Goal: Task Accomplishment & Management: Complete application form

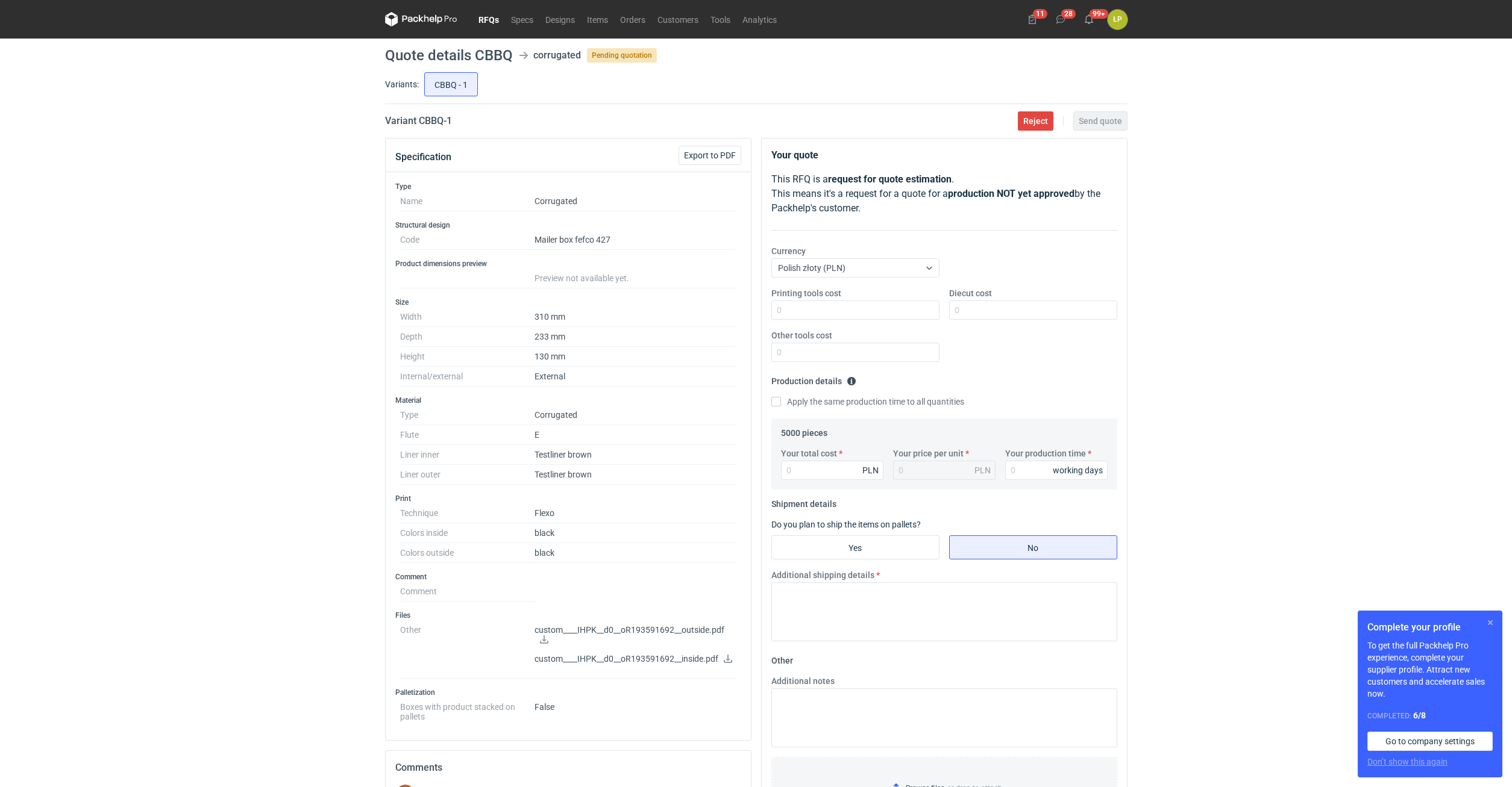
click at [1490, 620] on button "button" at bounding box center [1490, 623] width 15 height 15
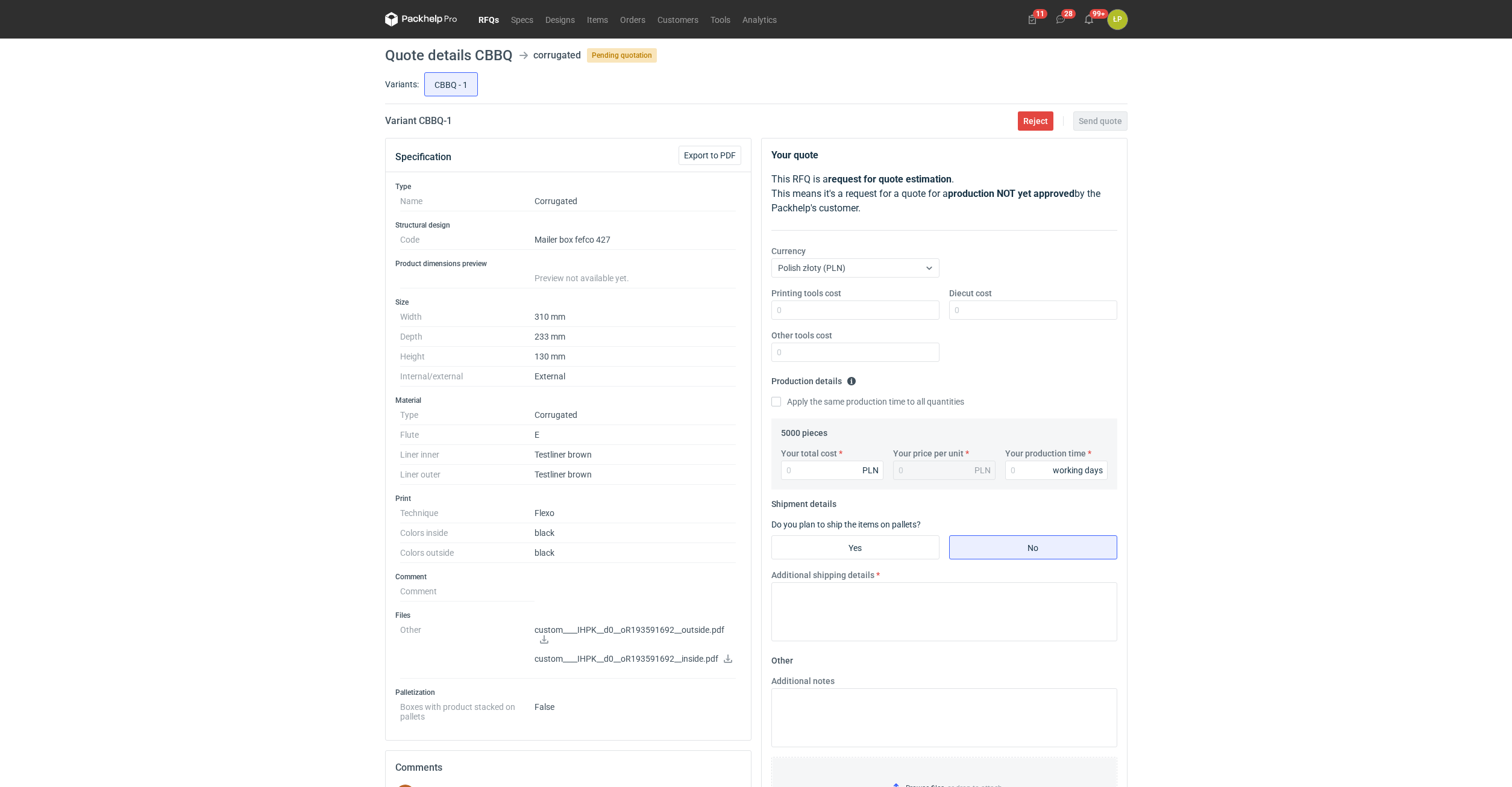
click at [540, 639] on icon at bounding box center [544, 640] width 10 height 8
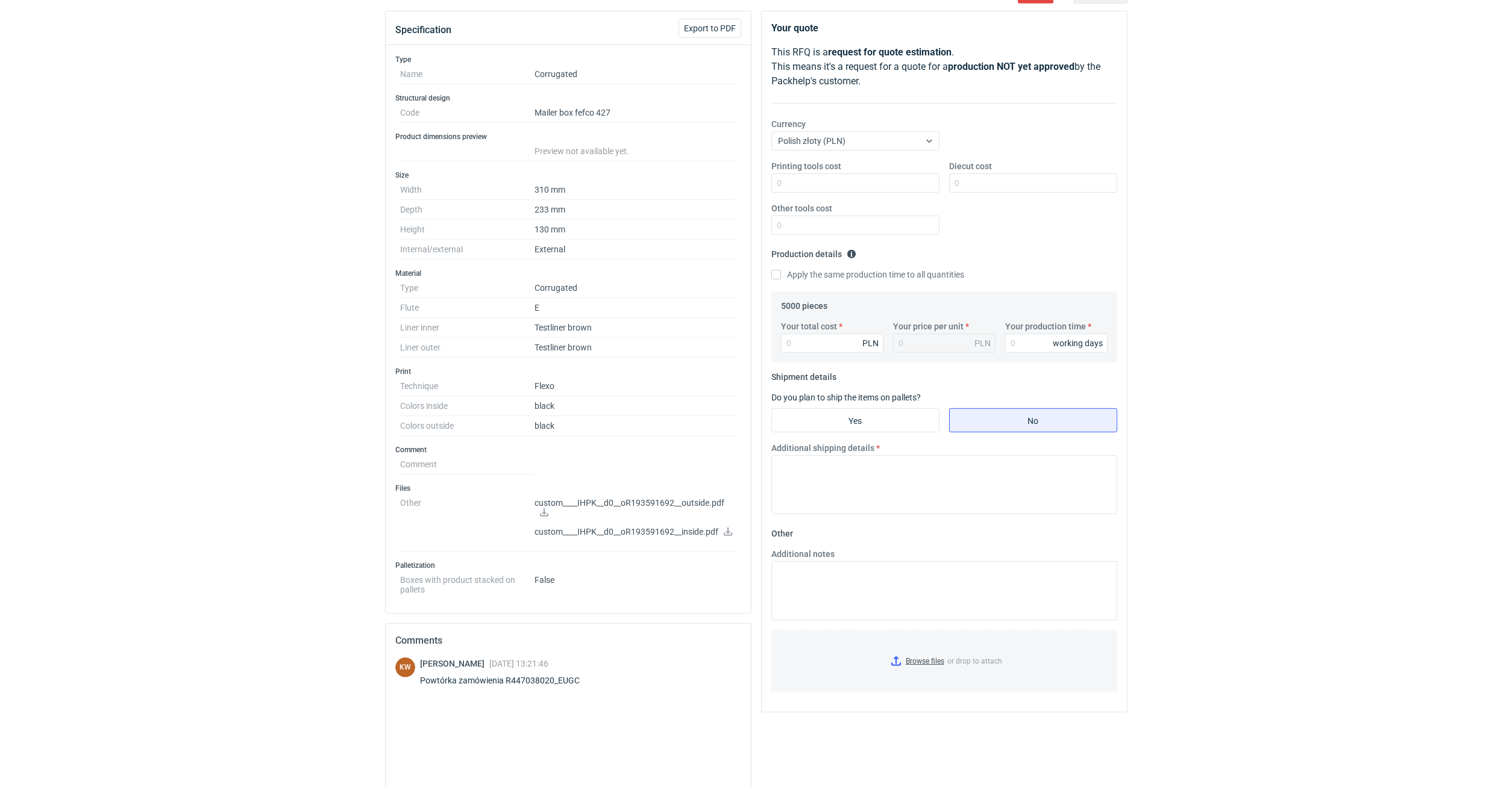
scroll to position [205, 0]
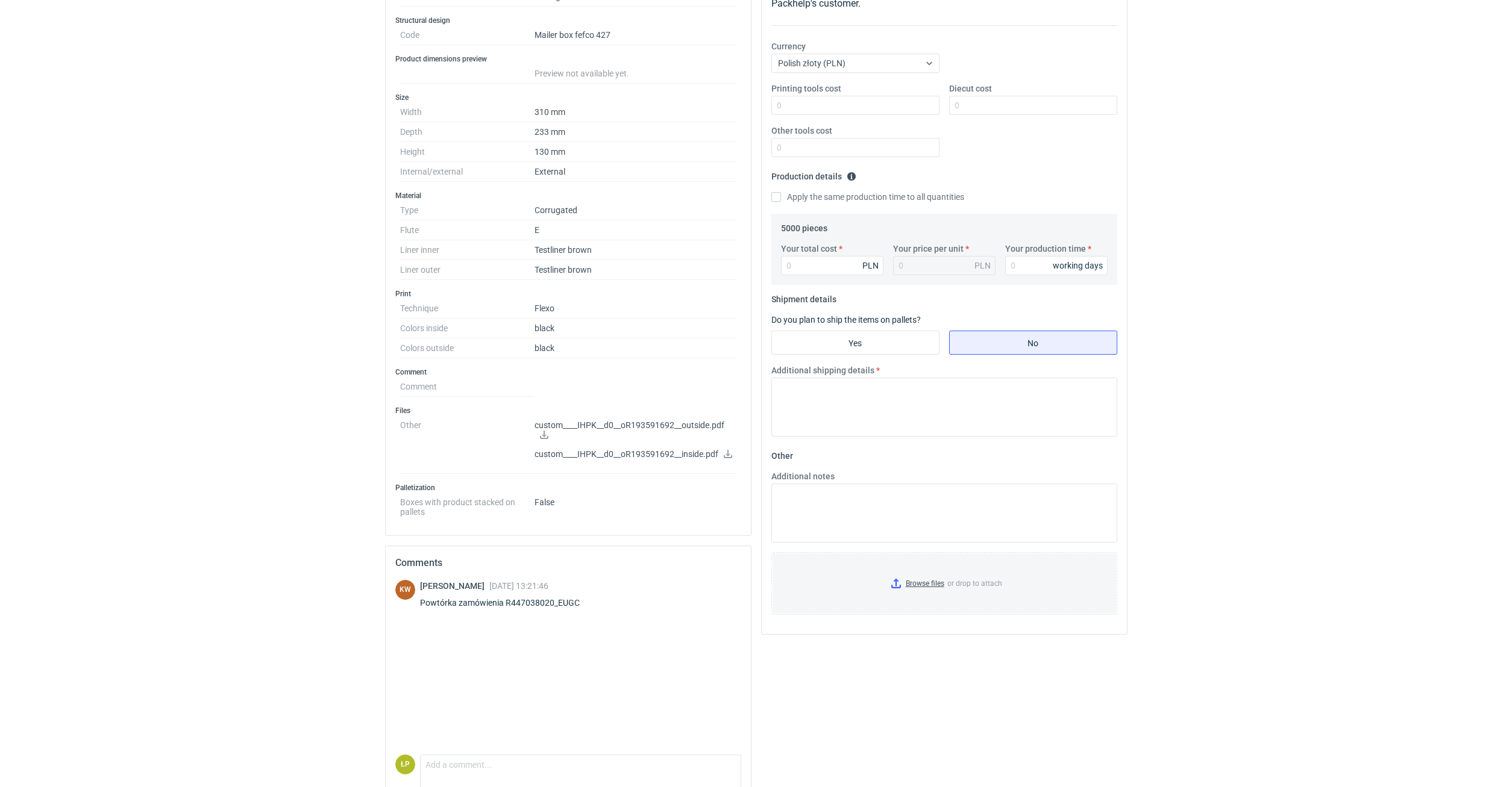
click at [574, 604] on div "Powtórka zamówienia R447038020_EUGC" at bounding box center [507, 603] width 174 height 12
copy div "R447038020_EUGC"
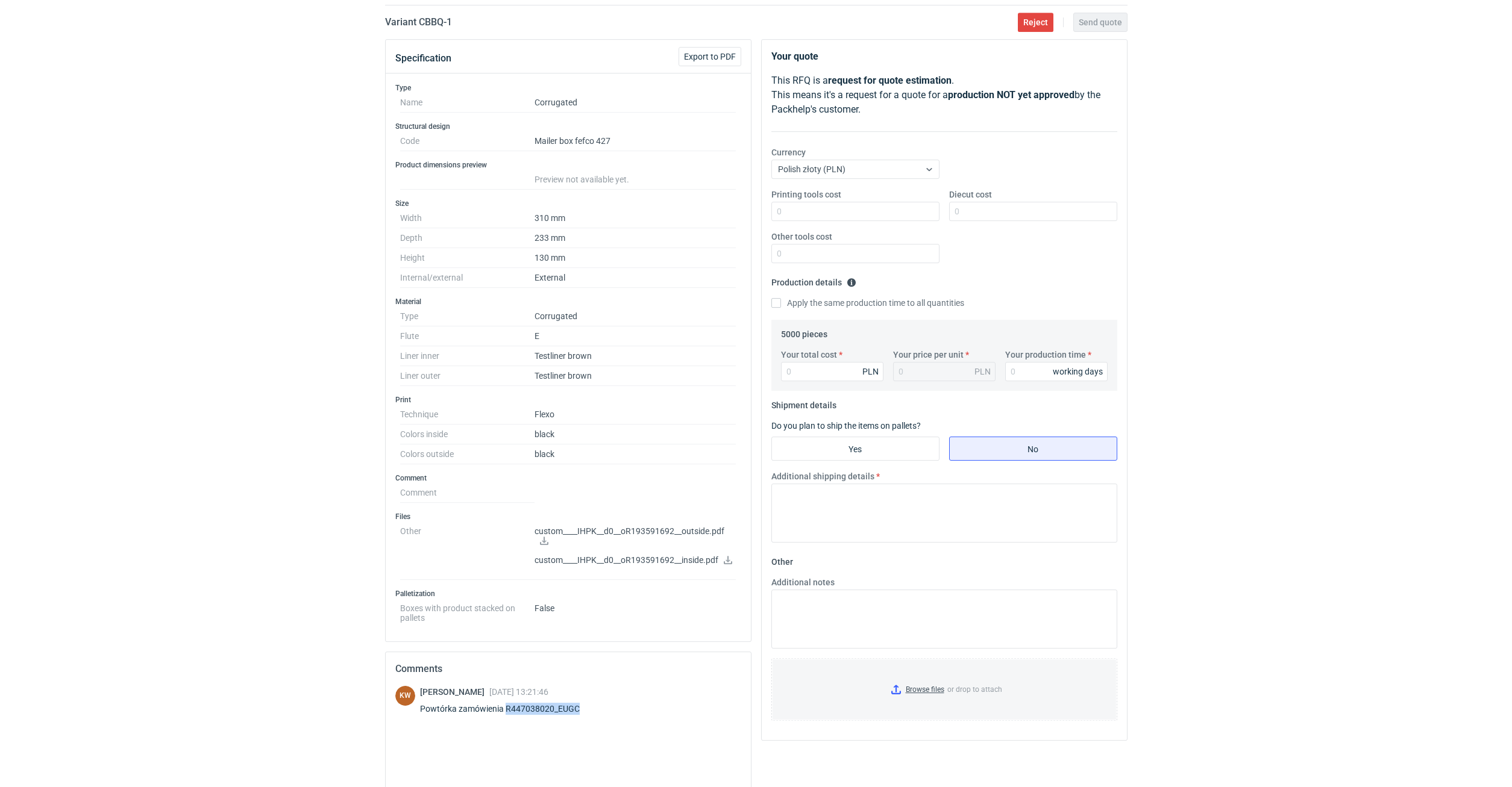
scroll to position [0, 0]
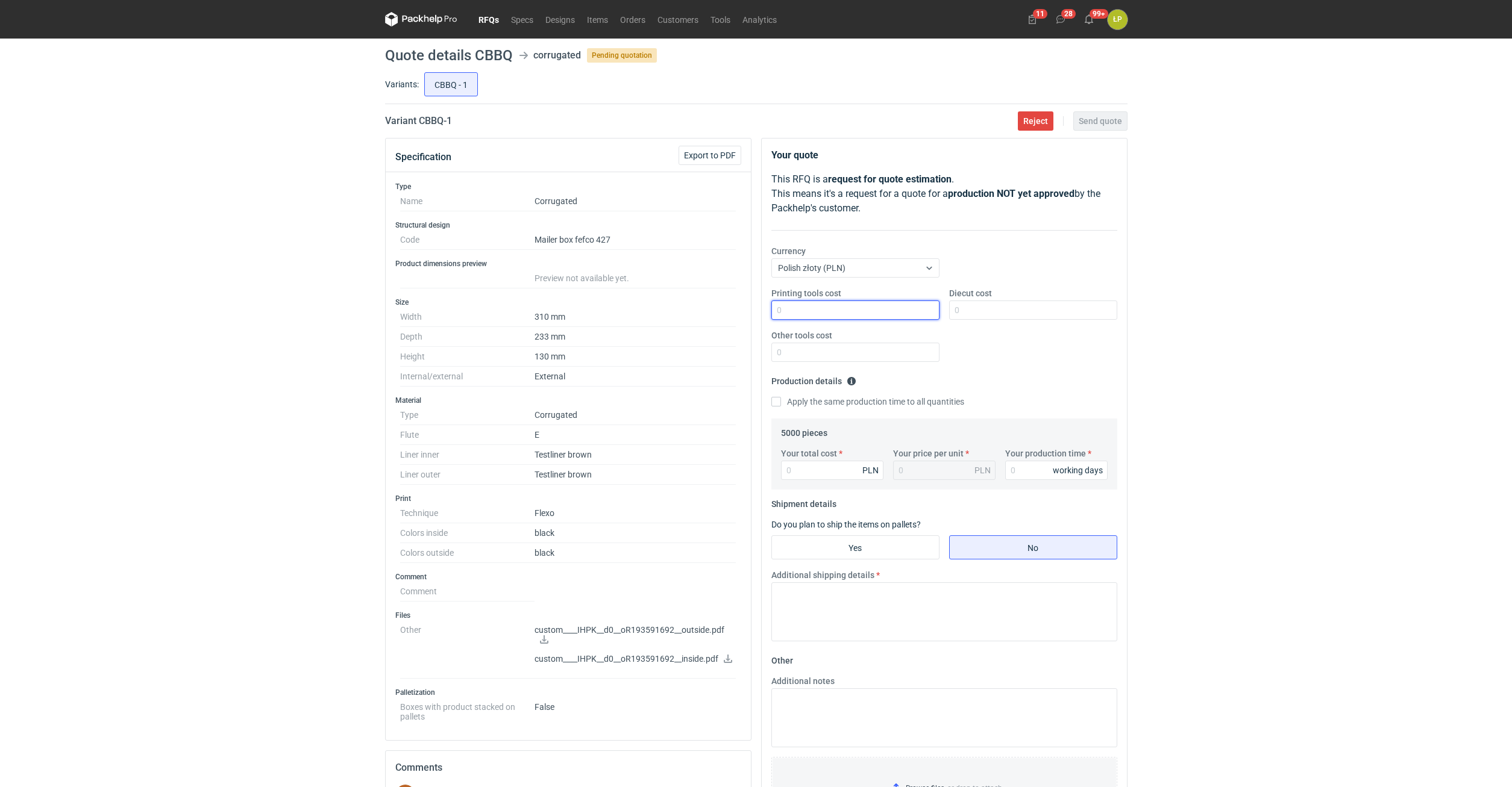
click at [871, 310] on input "Printing tools cost" at bounding box center [855, 310] width 168 height 19
type input "0"
click at [998, 297] on div "Diecut cost" at bounding box center [1033, 303] width 178 height 33
click at [978, 300] on input "Diecut cost" at bounding box center [1033, 310] width 168 height 19
type input "0"
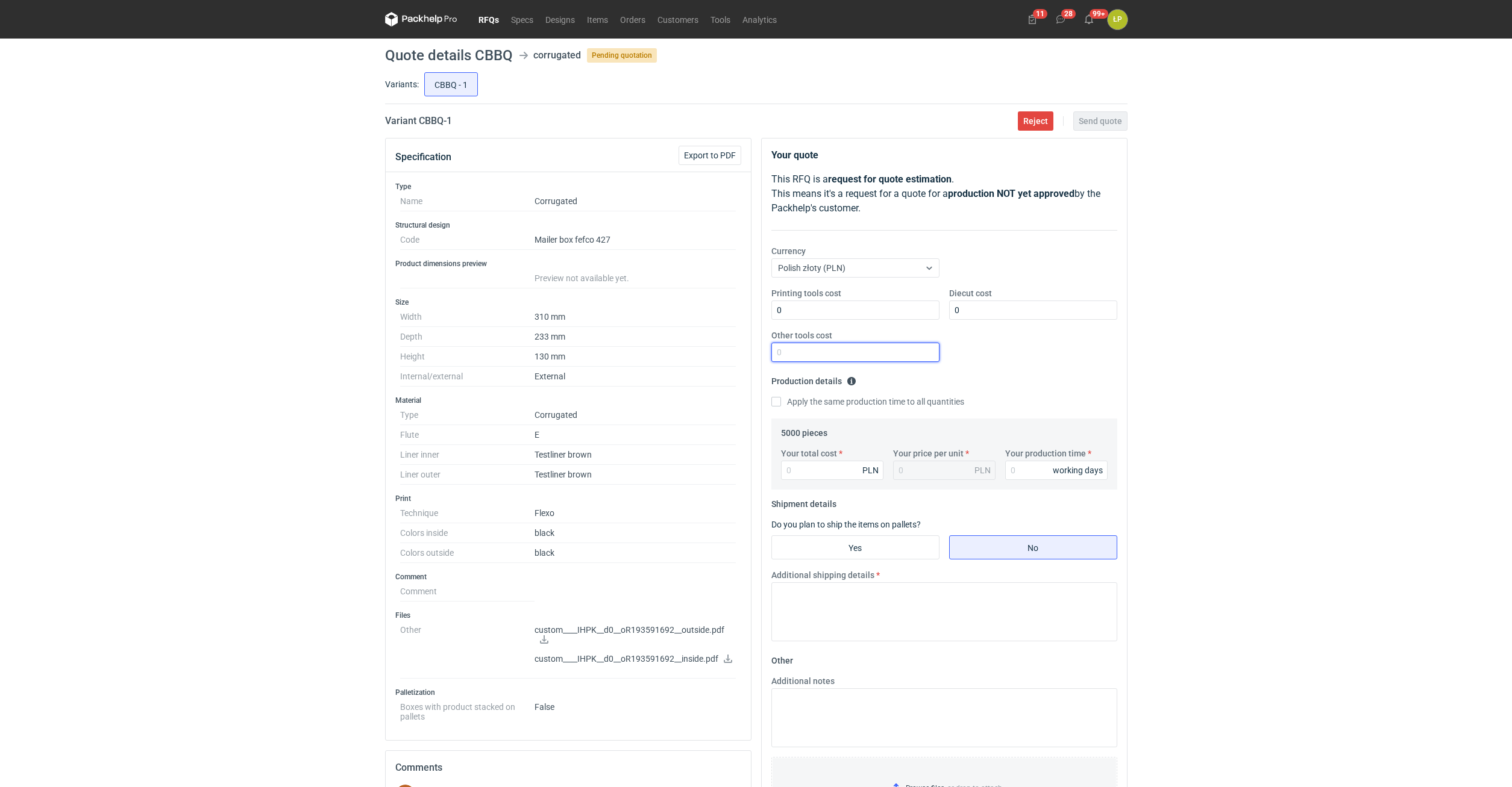
click at [872, 350] on input "Other tools cost" at bounding box center [855, 352] width 168 height 19
type input "0"
click at [1021, 471] on input "Your production time" at bounding box center [1056, 471] width 103 height 19
type input "12"
drag, startPoint x: 1242, startPoint y: 489, endPoint x: 1184, endPoint y: 493, distance: 58.1
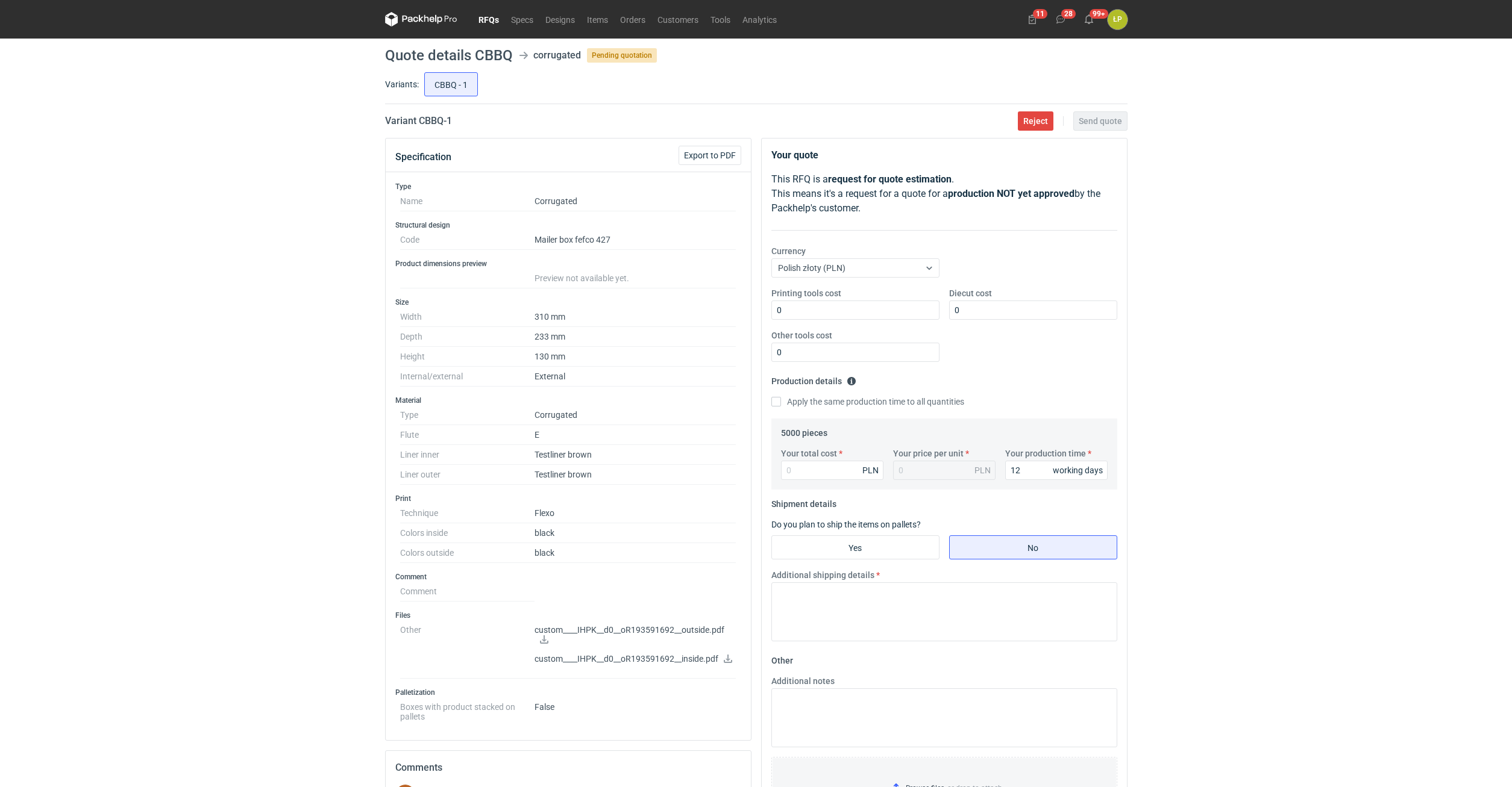
click at [1242, 489] on div "RFQs Specs Designs Items Orders Customers Tools Analytics 11 28 99+ ŁP Łukasz P…" at bounding box center [756, 393] width 1512 height 787
click at [1338, 524] on div "RFQs Specs Designs Items Orders Customers Tools Analytics 11 28 99+ ŁP Łukasz P…" at bounding box center [756, 393] width 1512 height 787
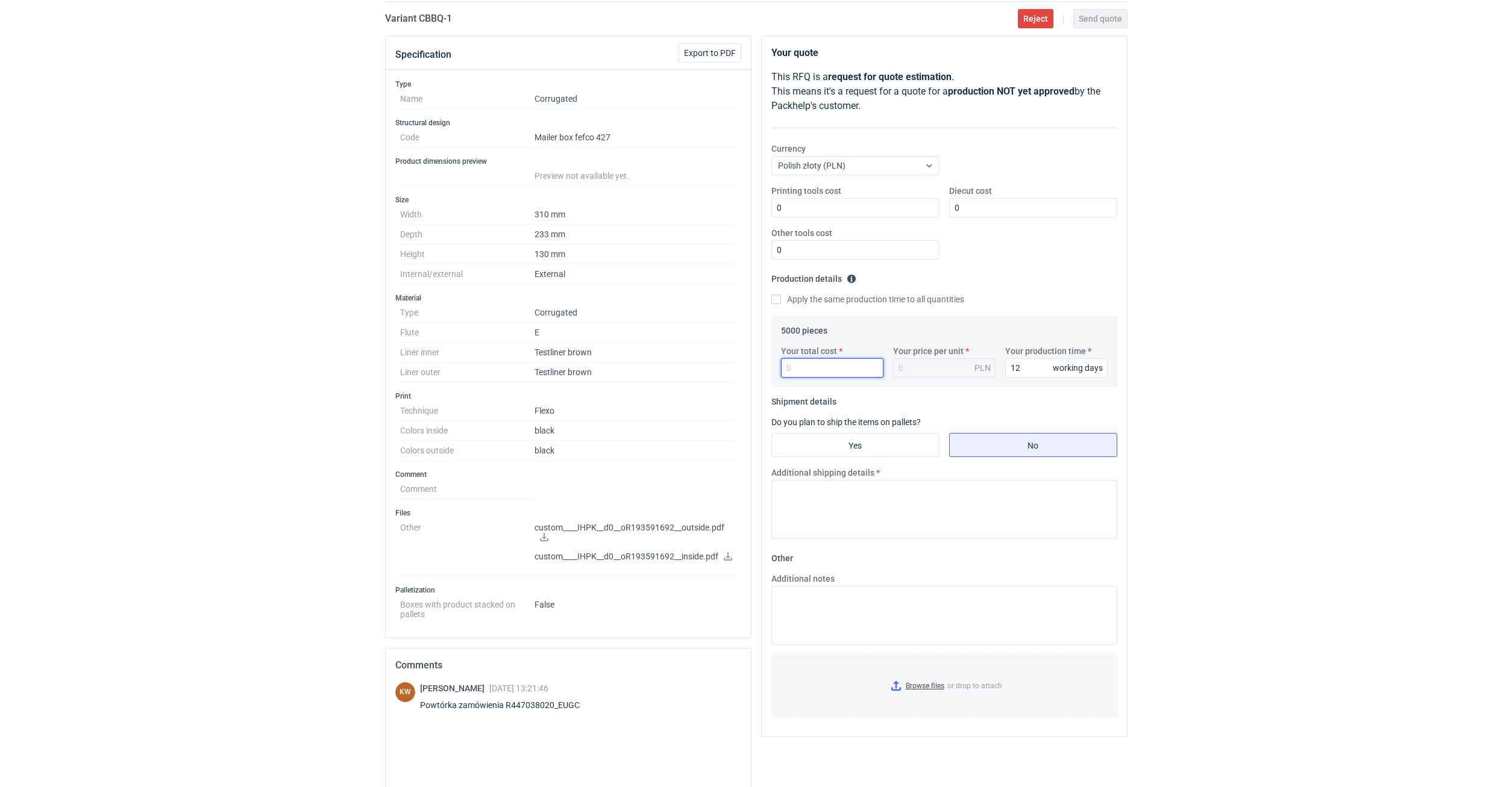
click at [839, 373] on input "Your total cost" at bounding box center [832, 368] width 103 height 19
type input "6550"
type input "1.31"
type input "6550"
click at [818, 444] on input "Yes" at bounding box center [855, 444] width 167 height 23
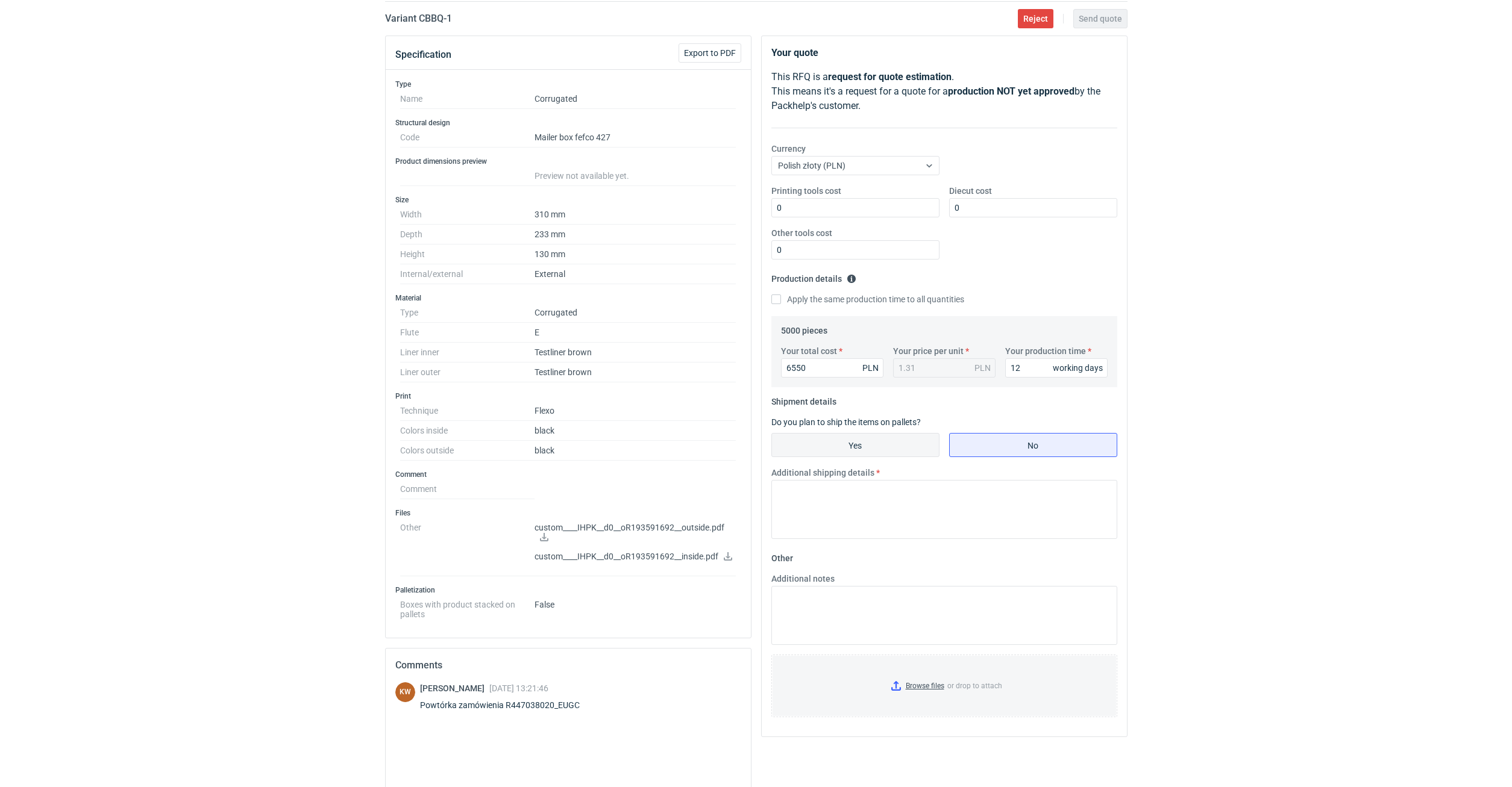
radio input "true"
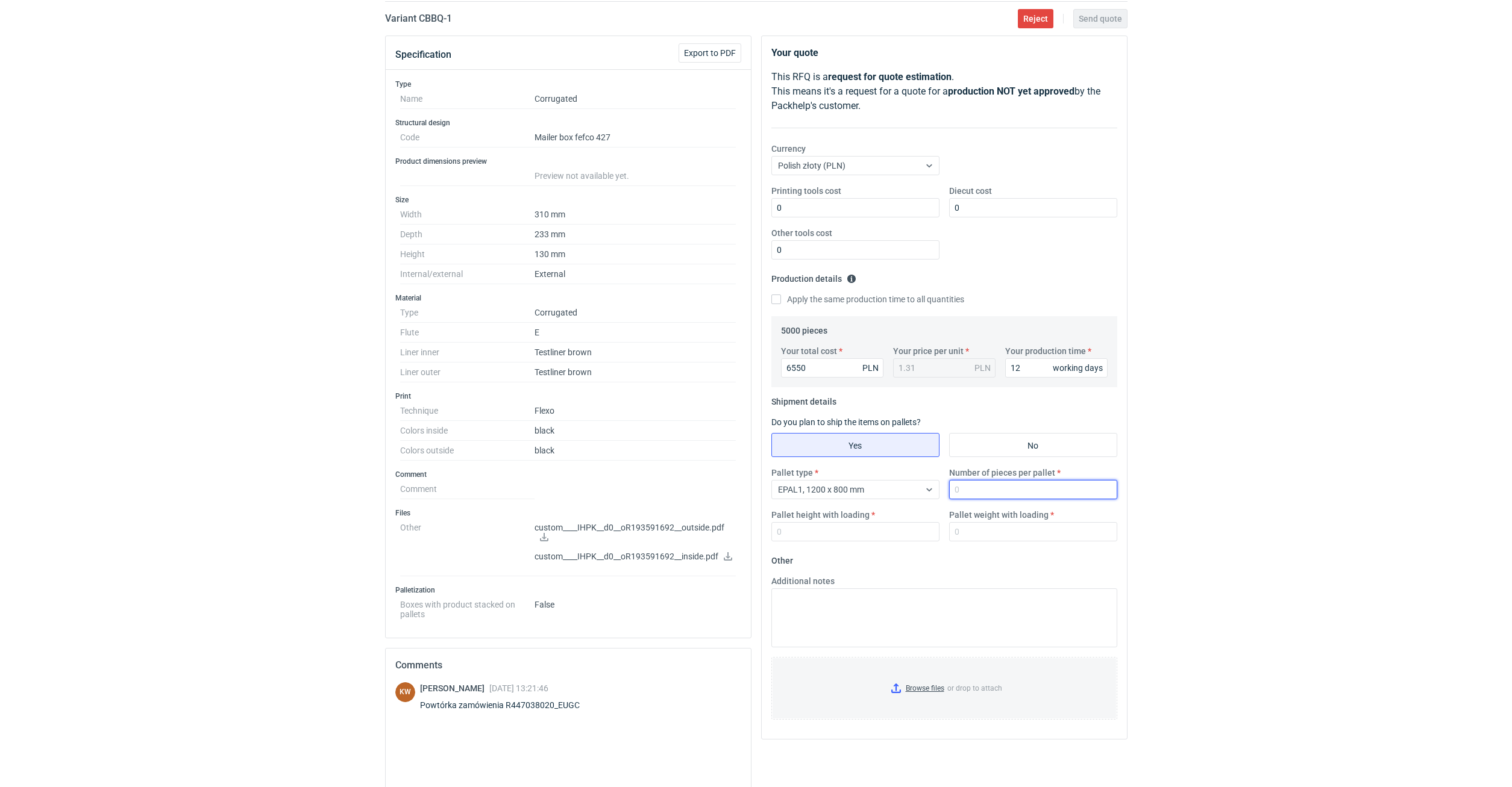
click at [974, 490] on input "Number of pieces per pallet" at bounding box center [1033, 490] width 168 height 19
type input "1250"
click at [844, 540] on input "Pallet height with loading" at bounding box center [855, 532] width 168 height 19
type input "2000"
click at [1008, 541] on input "Pallet weight with loading" at bounding box center [1033, 532] width 168 height 19
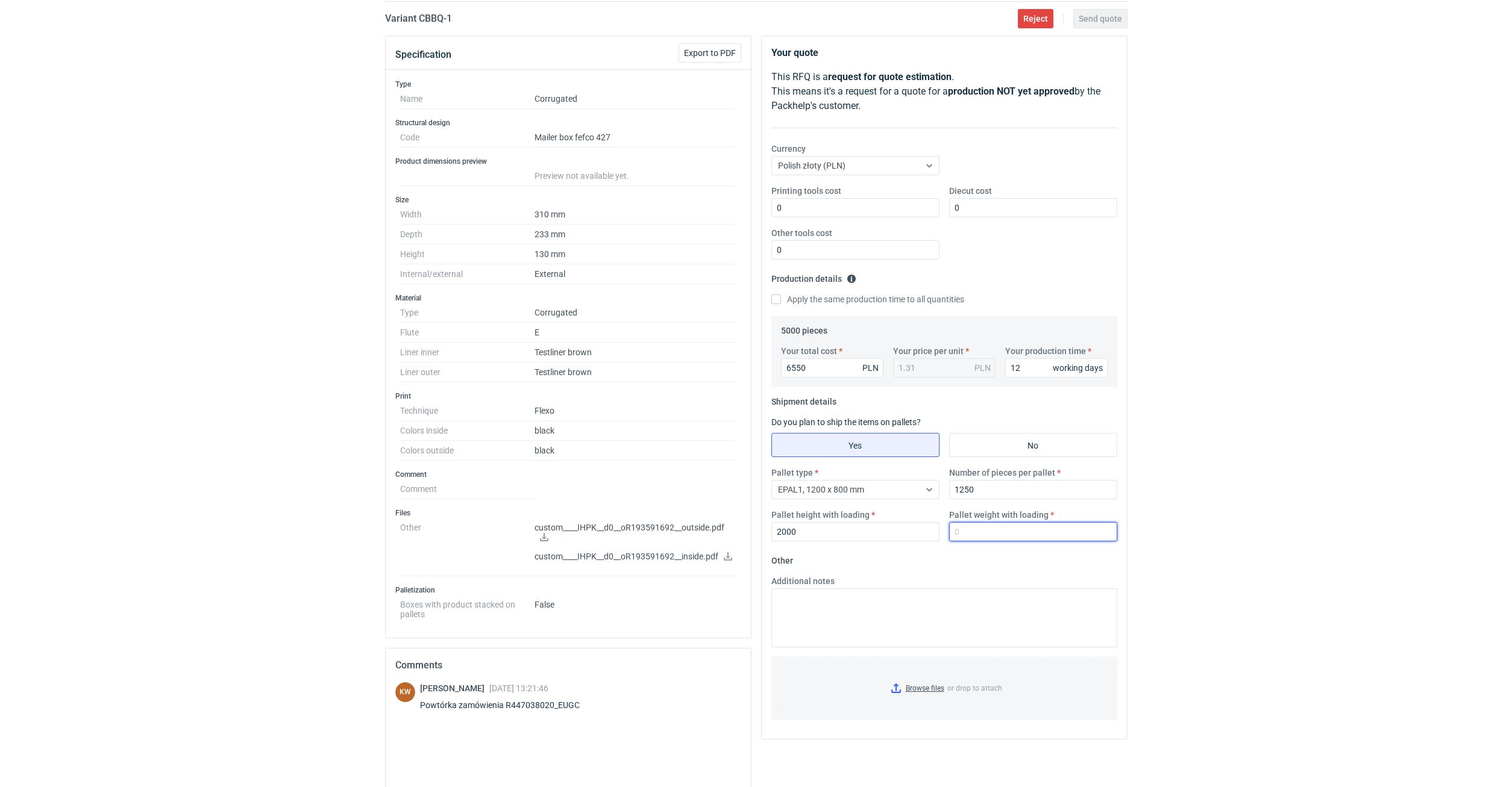
click at [971, 527] on input "Pallet weight with loading" at bounding box center [1033, 532] width 168 height 19
type input "380"
click at [1194, 495] on div "RFQs Specs Designs Items Orders Customers Tools Analytics 11 28 99+ ŁP Łukasz P…" at bounding box center [756, 291] width 1512 height 787
click at [934, 686] on input "Browse files or drop to attach" at bounding box center [944, 689] width 343 height 60
click at [1282, 411] on div "RFQs Specs Designs Items Orders Customers Tools Analytics 11 28 99+ ŁP Łukasz P…" at bounding box center [756, 291] width 1512 height 787
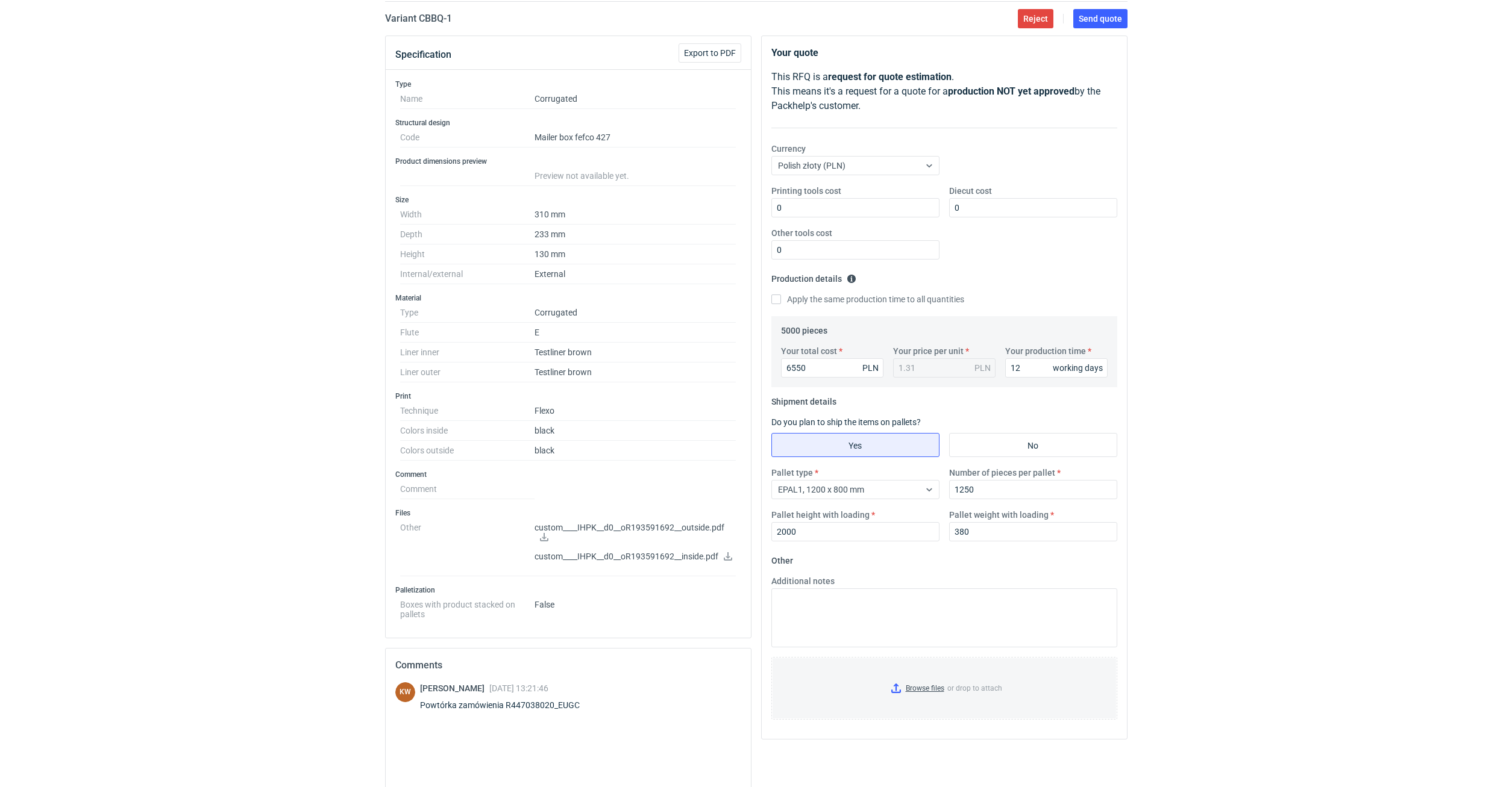
scroll to position [0, 0]
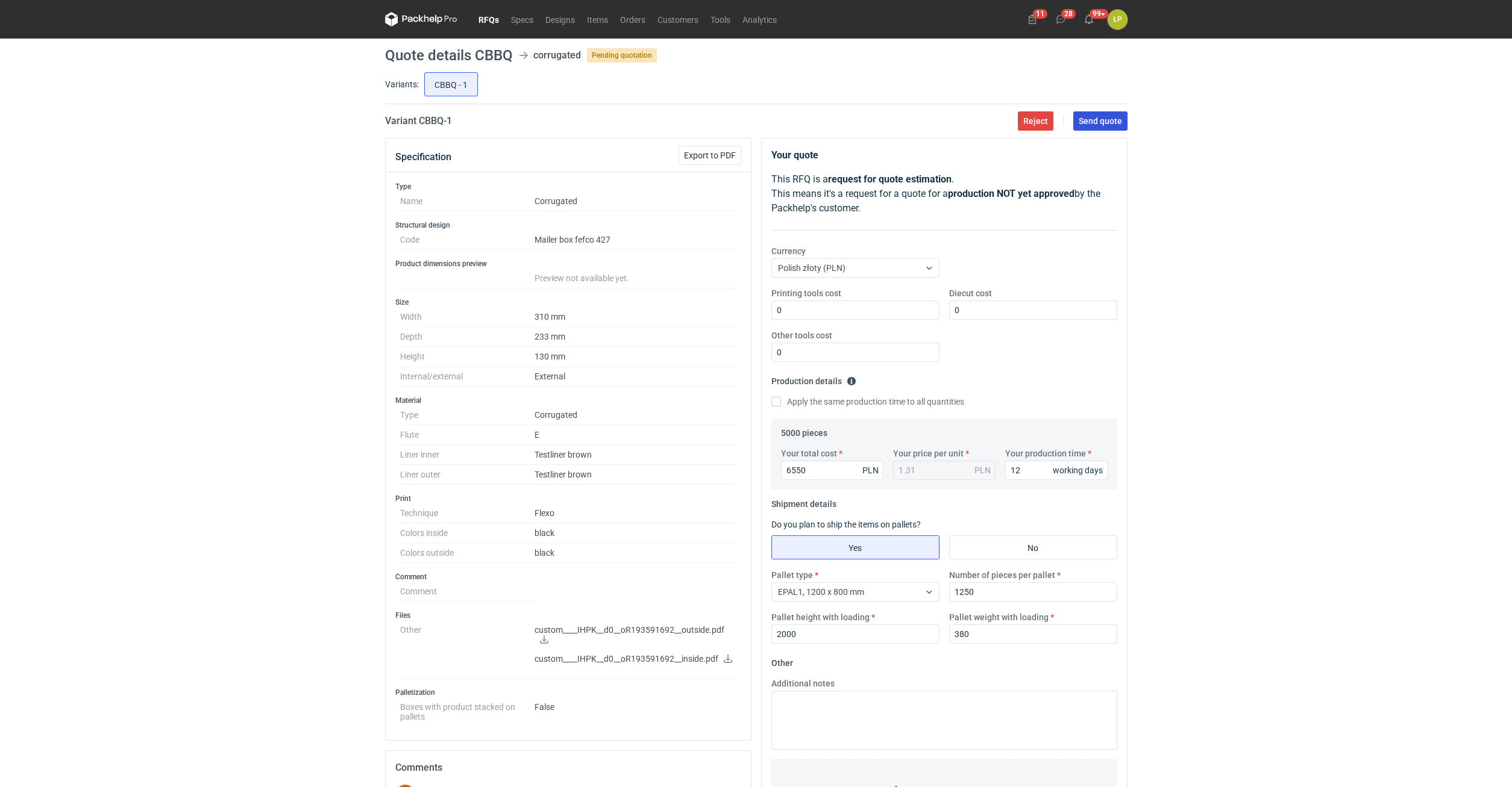
click at [1106, 123] on span "Send quote" at bounding box center [1100, 121] width 44 height 8
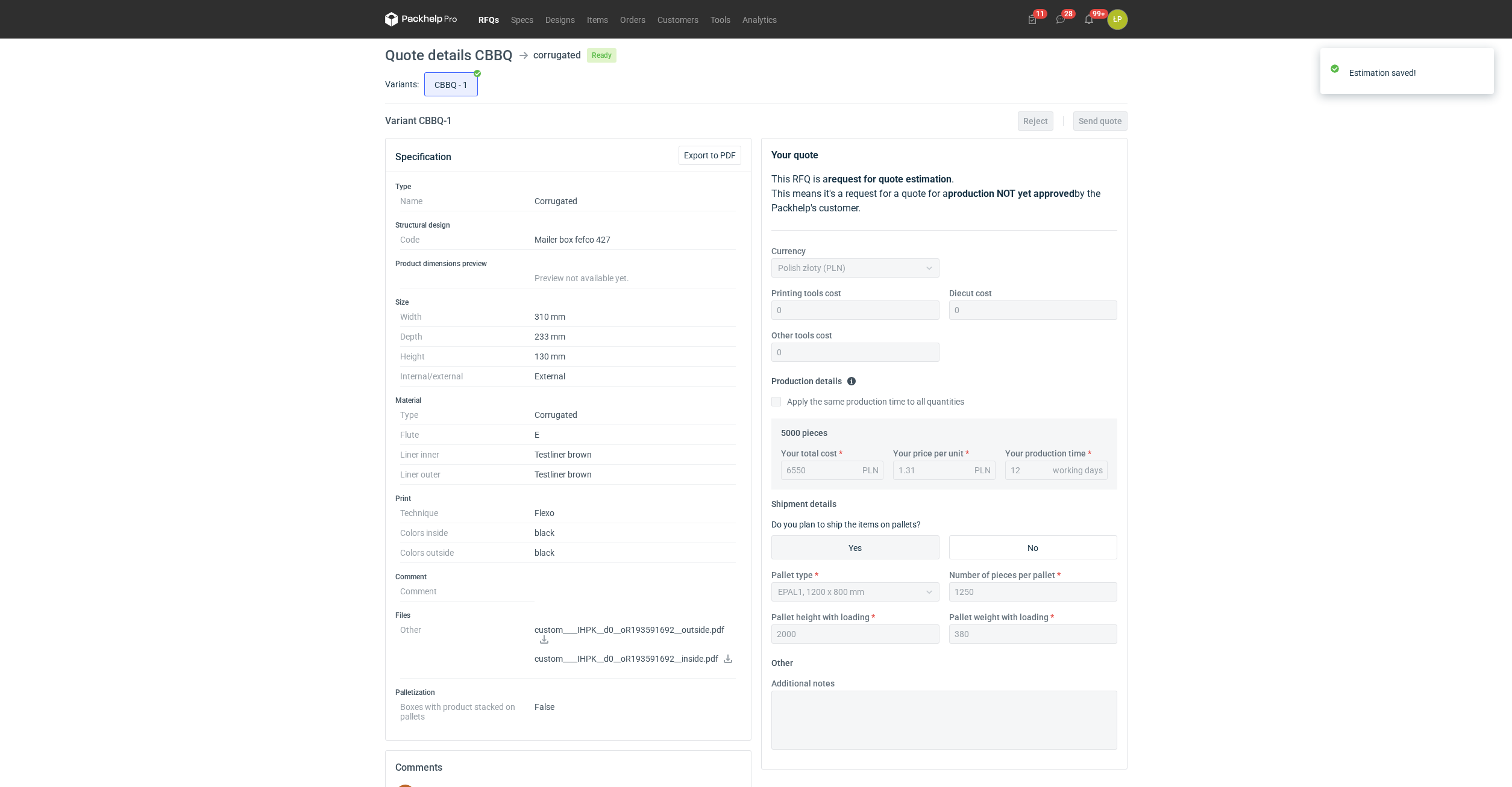
click at [1200, 321] on div "RFQs Specs Designs Items Orders Customers Tools Analytics 11 28 99+ ŁP Łukasz P…" at bounding box center [756, 393] width 1512 height 787
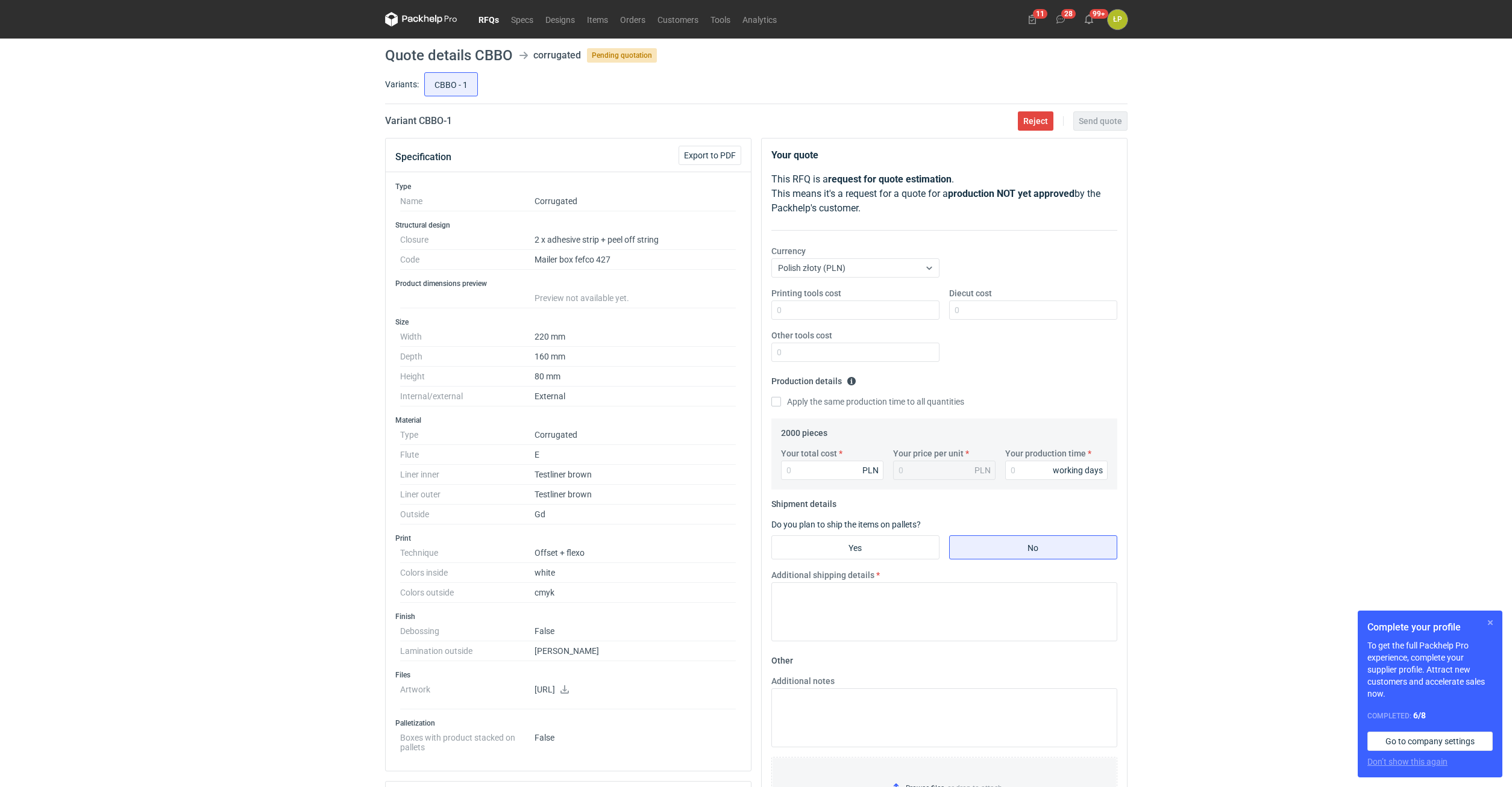
click at [1493, 623] on button "button" at bounding box center [1490, 623] width 15 height 15
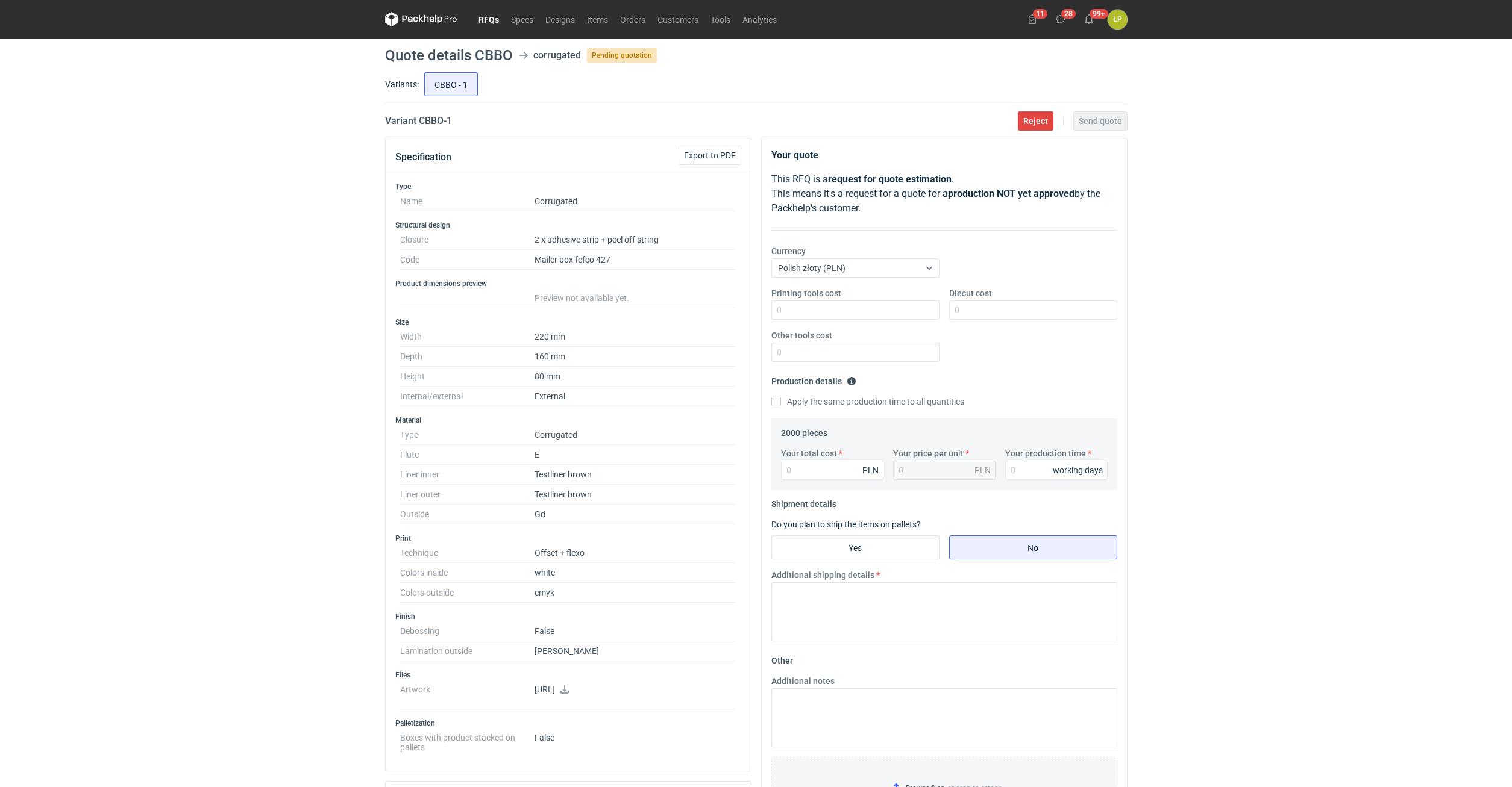
click at [1209, 329] on div "RFQs Specs Designs Items Orders Customers Tools Analytics 11 28 99+ ŁP [PERSON_…" at bounding box center [756, 393] width 1512 height 787
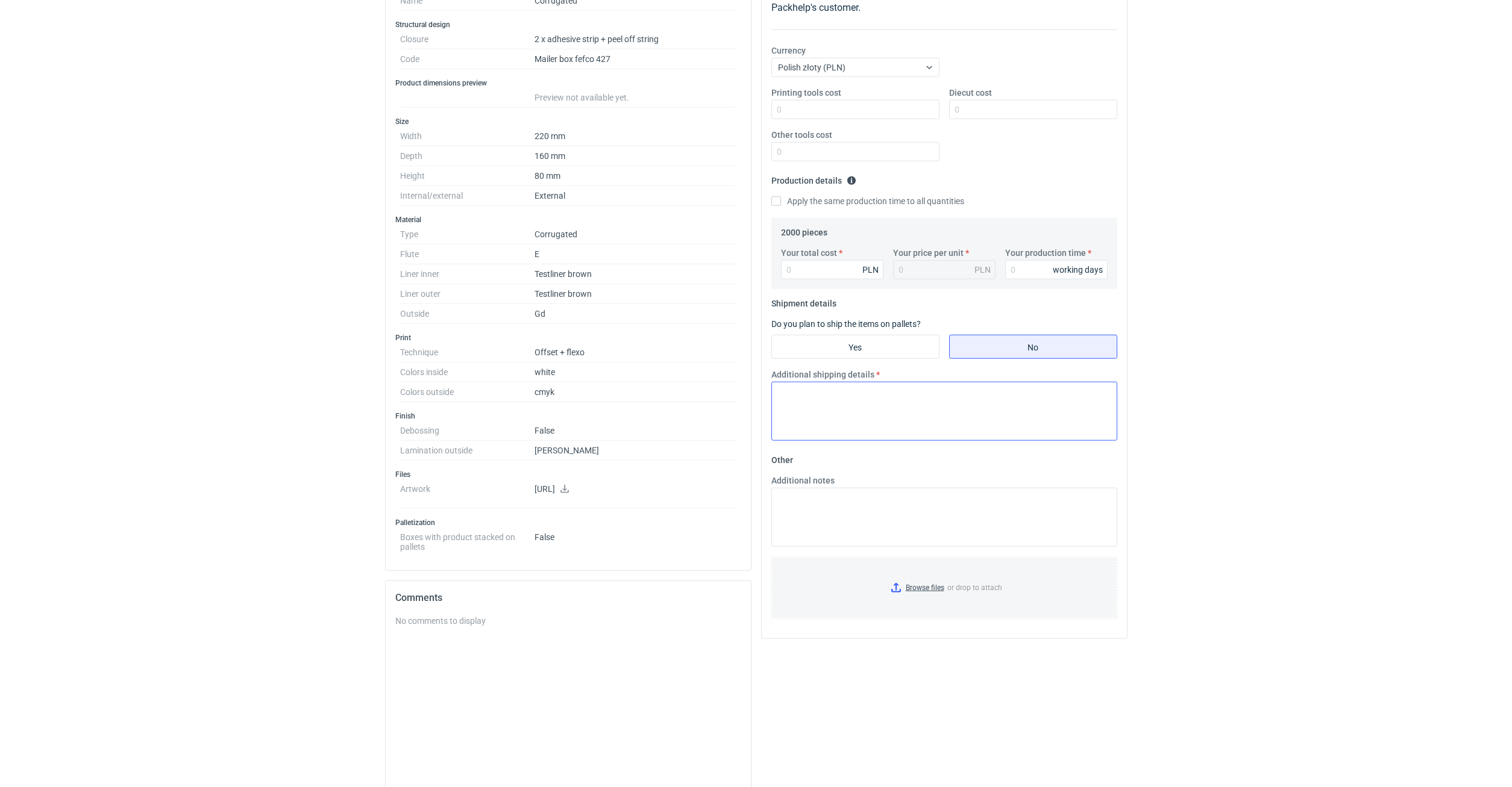
scroll to position [205, 0]
click at [569, 491] on link at bounding box center [565, 486] width 10 height 10
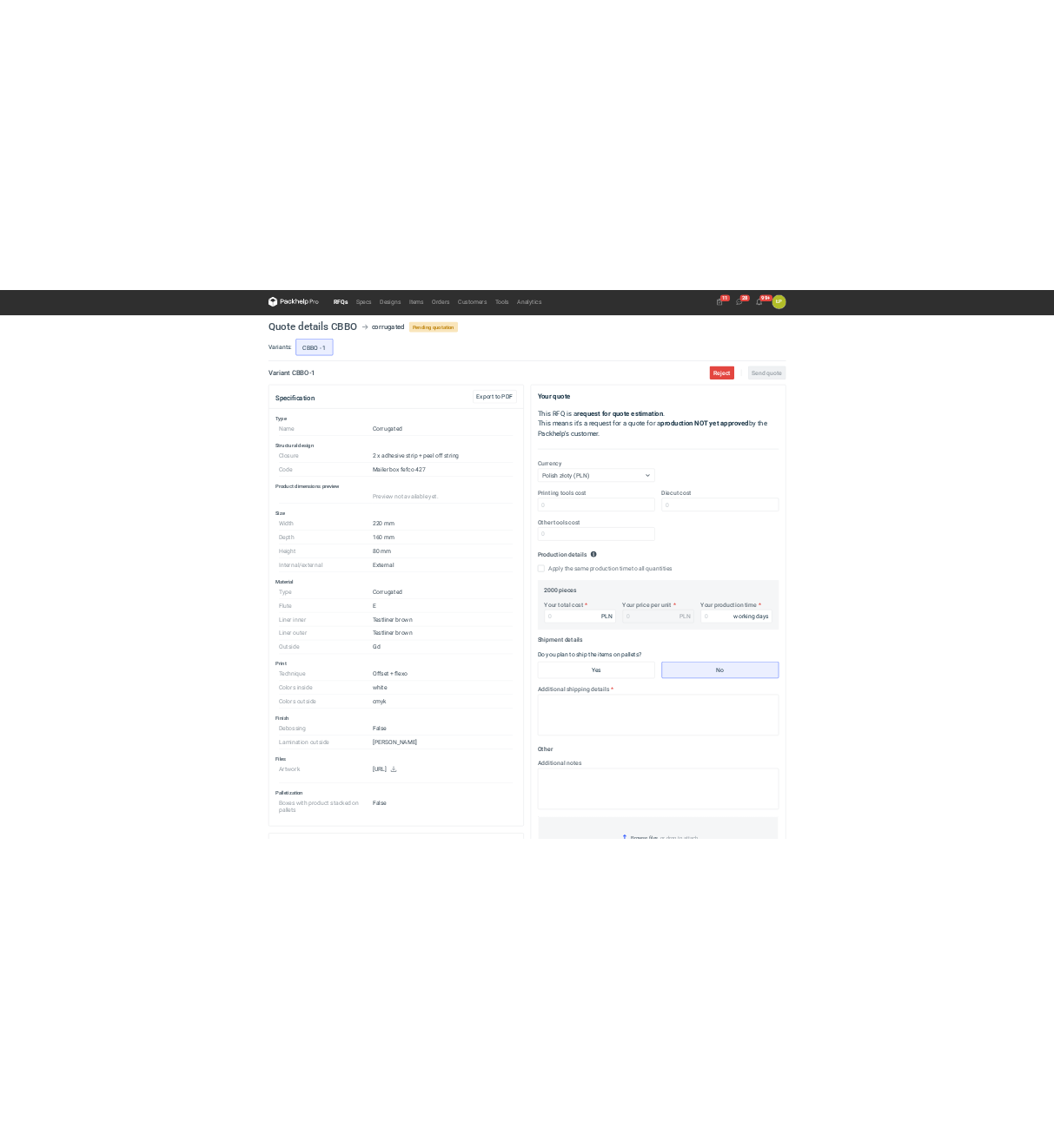
scroll to position [0, 0]
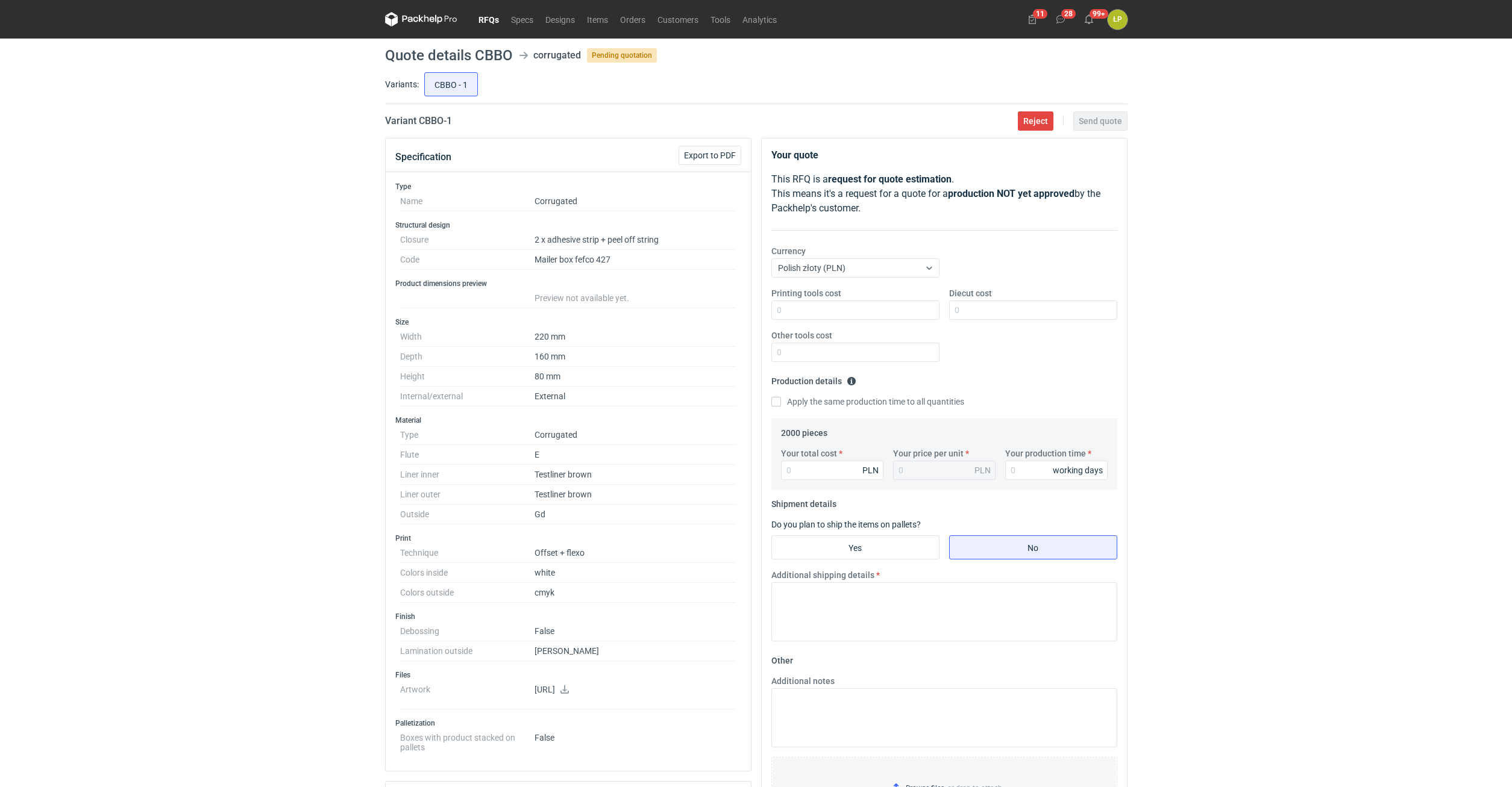
click at [1457, 353] on div "RFQs Specs Designs Items Orders Customers Tools Analytics 11 28 99+ ŁP [PERSON_…" at bounding box center [756, 393] width 1512 height 787
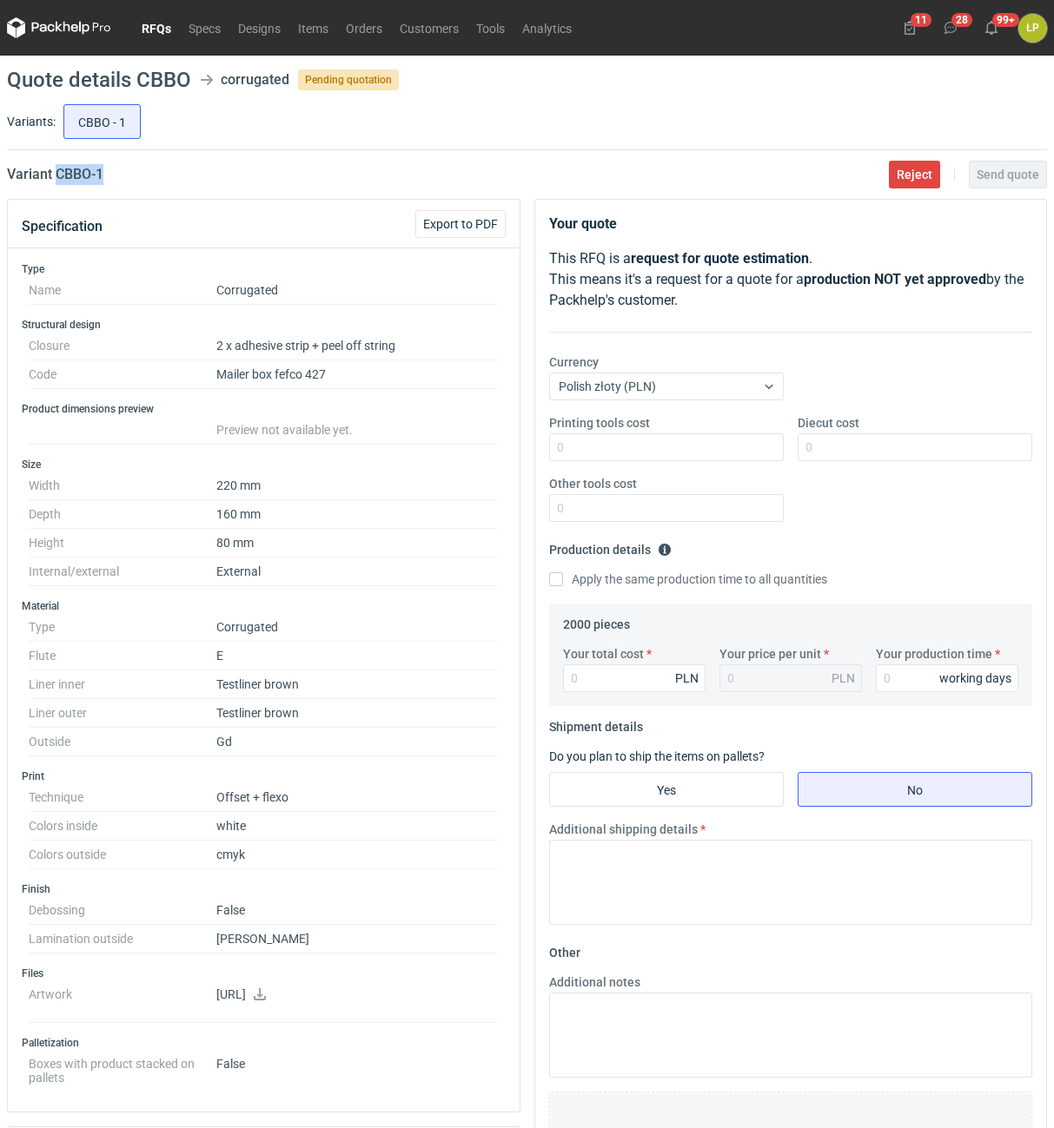
drag, startPoint x: 121, startPoint y: 180, endPoint x: 58, endPoint y: 183, distance: 62.6
click at [58, 183] on div "Variant CBBO - 1 Reject Send quote" at bounding box center [527, 174] width 1040 height 21
copy h2 "CBBO - 1"
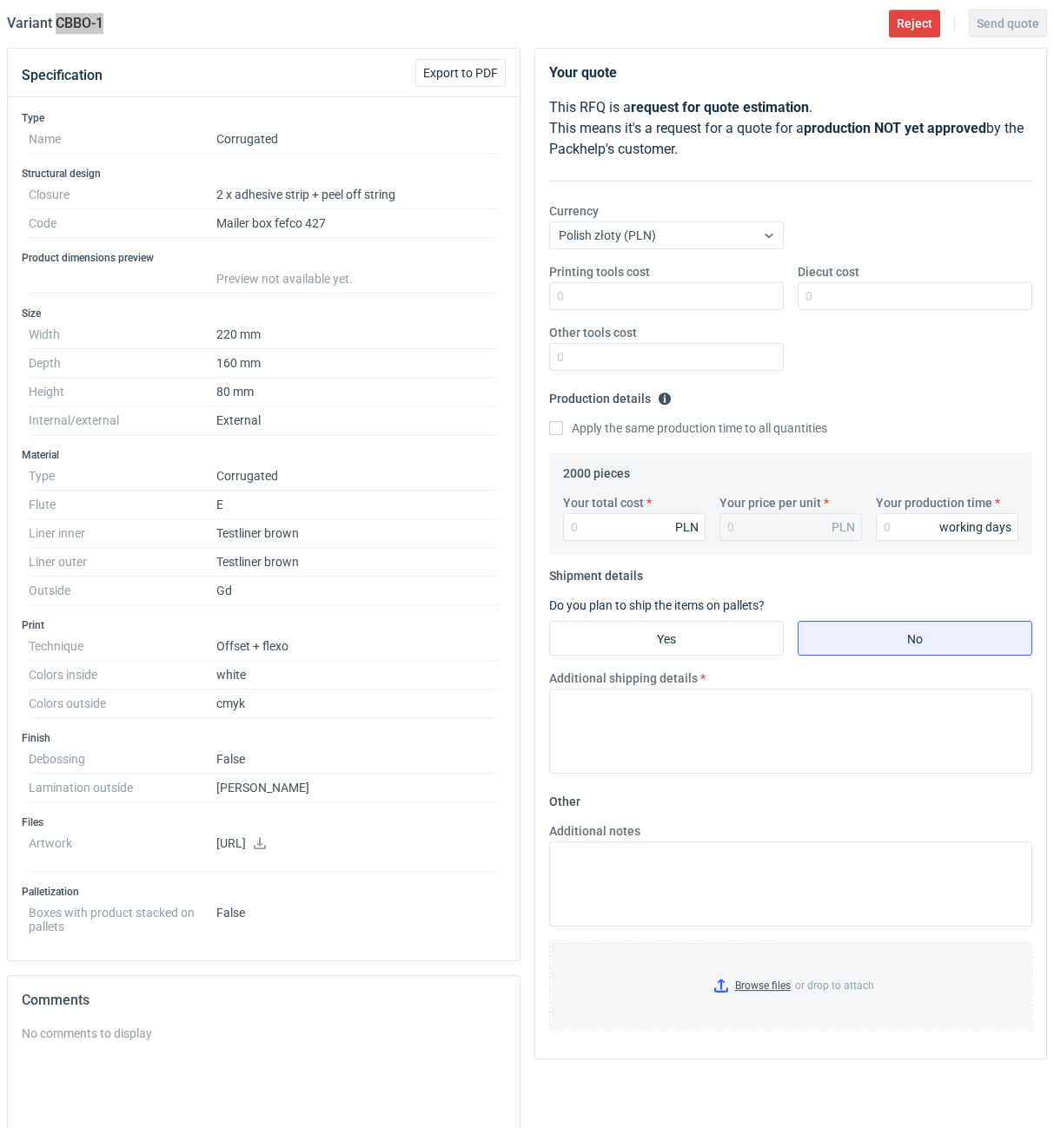
scroll to position [295, 0]
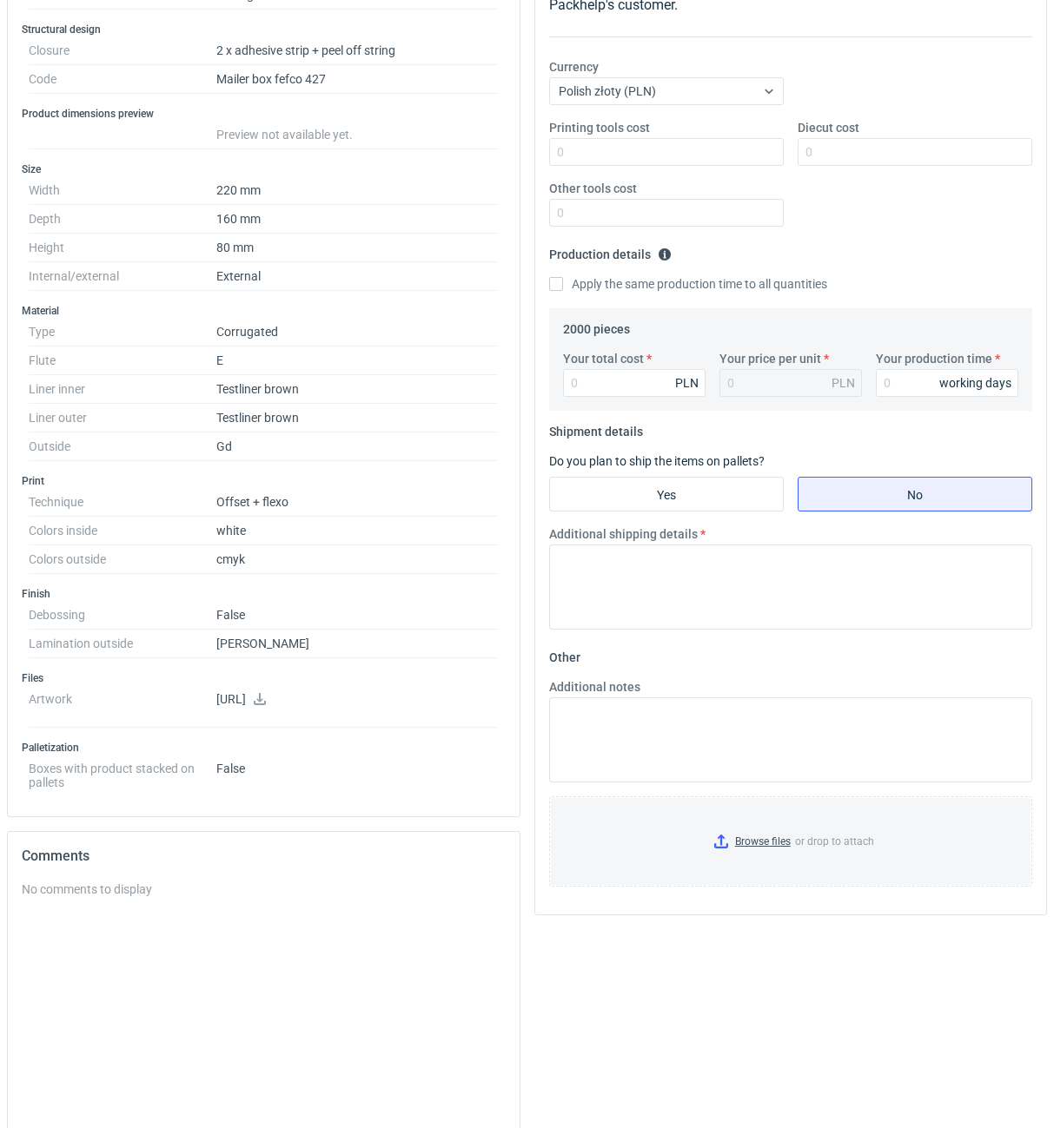
click at [681, 136] on div "Printing tools cost" at bounding box center [666, 142] width 248 height 47
click at [681, 146] on input "Printing tools cost" at bounding box center [666, 152] width 235 height 28
type input "700"
click at [872, 149] on input "Diecut cost" at bounding box center [914, 152] width 235 height 28
type input "2000"
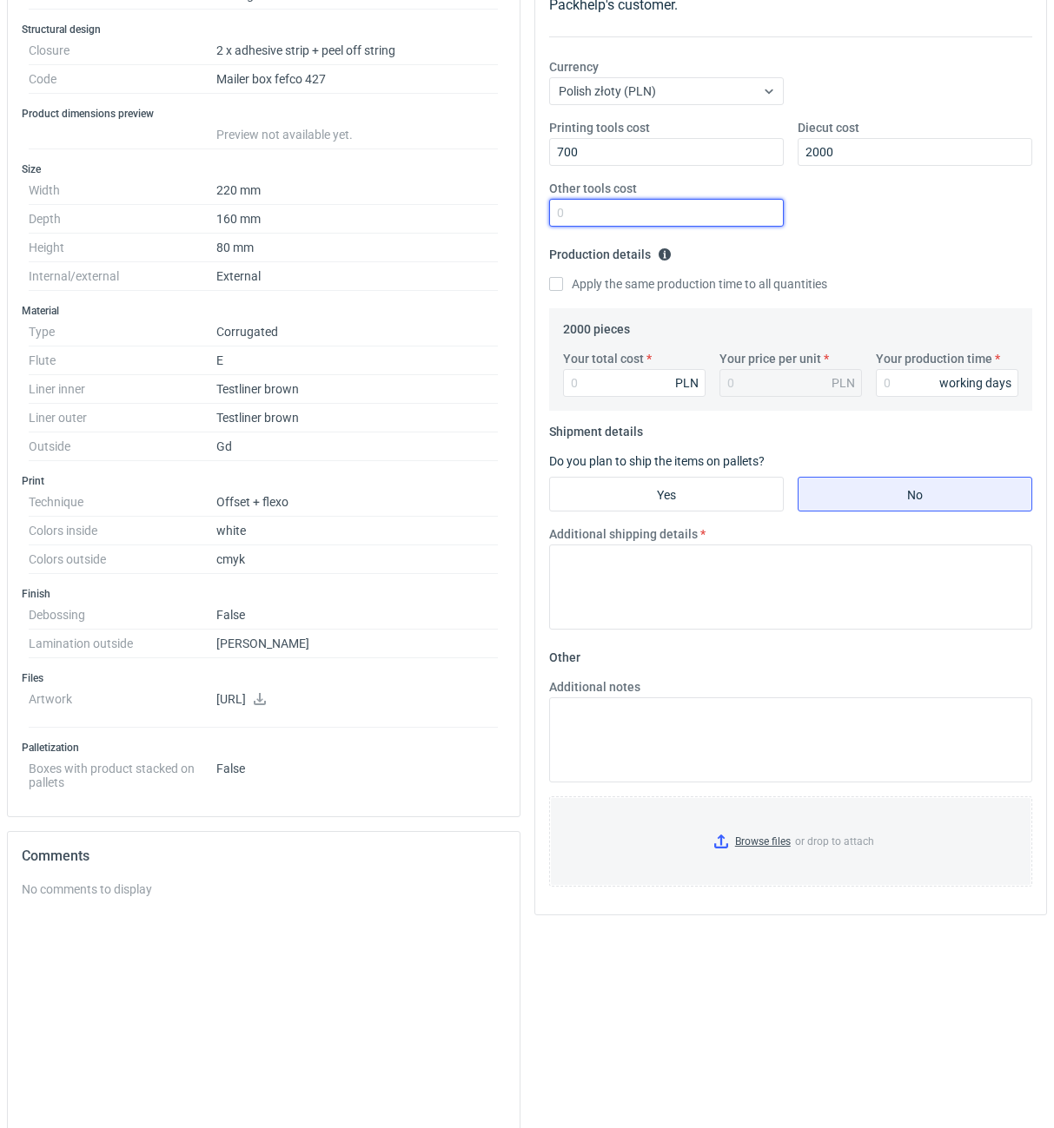
click at [768, 222] on input "Other tools cost" at bounding box center [666, 213] width 235 height 28
type input "0"
drag, startPoint x: 915, startPoint y: 413, endPoint x: 915, endPoint y: 389, distance: 23.5
click at [916, 413] on form "Production details Please provide the expected time of production in working da…" at bounding box center [791, 329] width 484 height 177
click at [915, 389] on input "Your production time" at bounding box center [947, 383] width 142 height 28
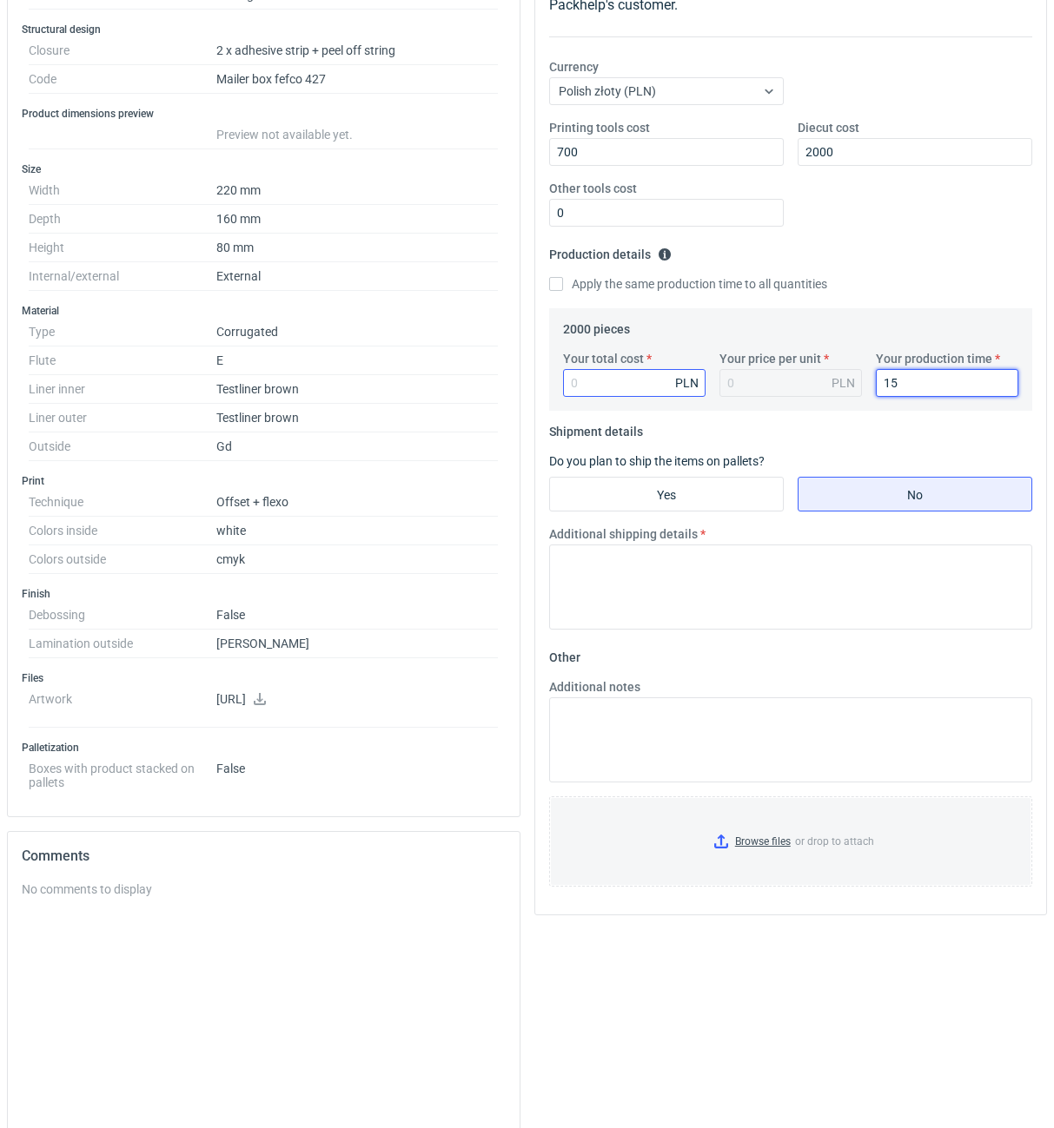
type input "15"
click at [640, 392] on input "Your total cost" at bounding box center [634, 383] width 142 height 28
type input "6940"
type input "3.47"
type input "6940"
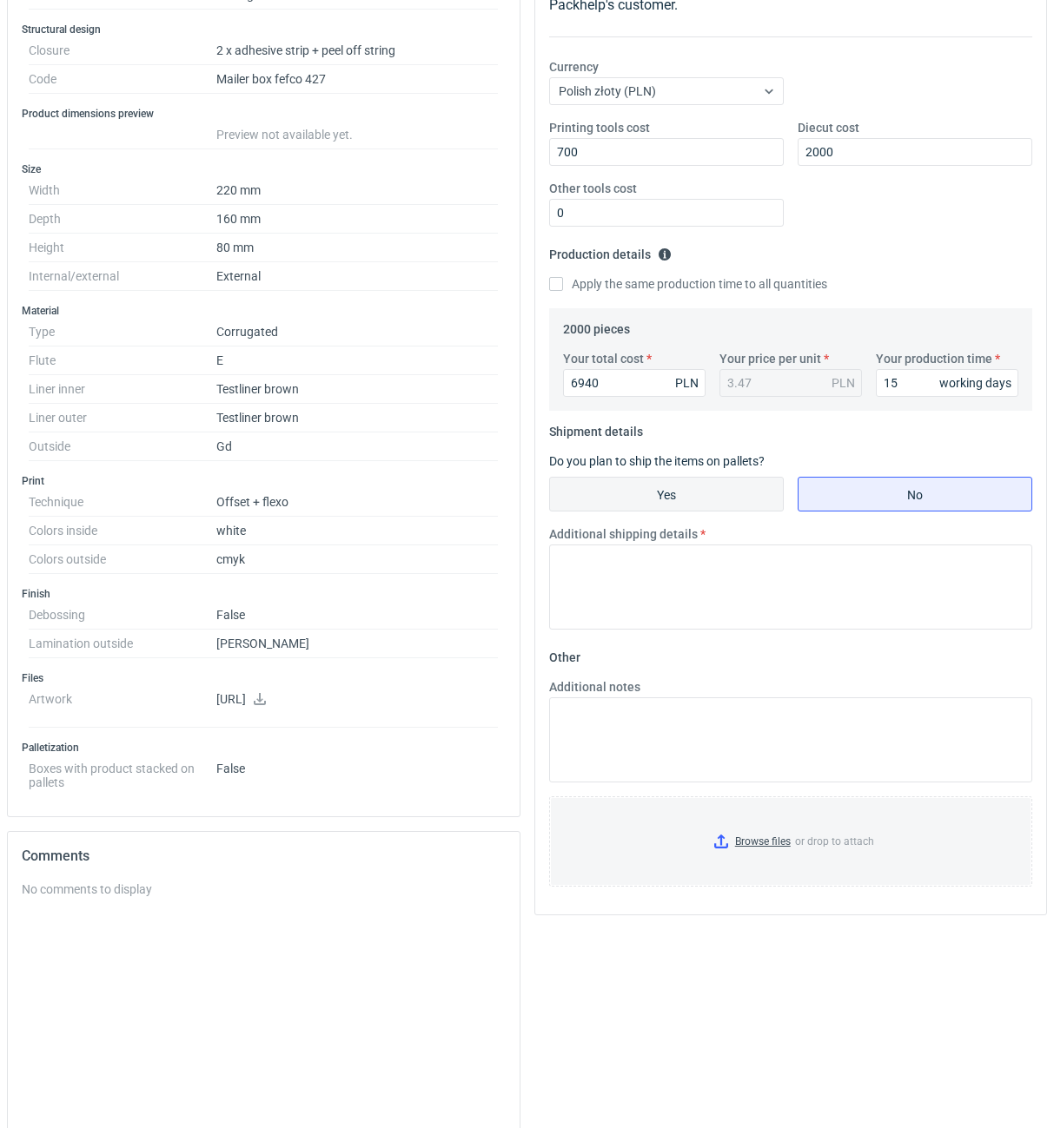
click at [738, 493] on input "Yes" at bounding box center [666, 494] width 233 height 33
radio input "true"
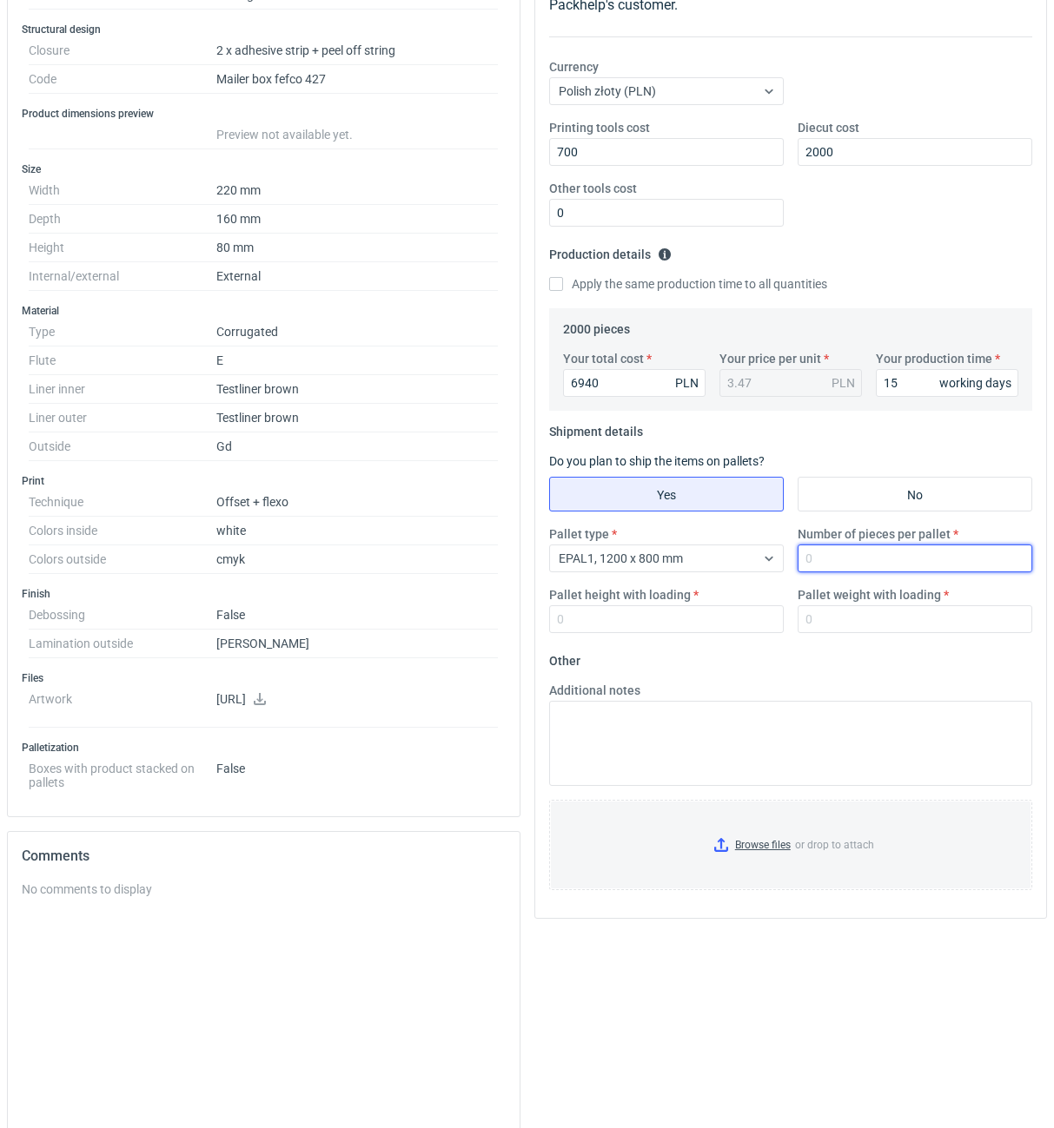
click at [848, 553] on input "Number of pieces per pallet" at bounding box center [914, 559] width 235 height 28
click at [763, 554] on icon at bounding box center [769, 559] width 14 height 14
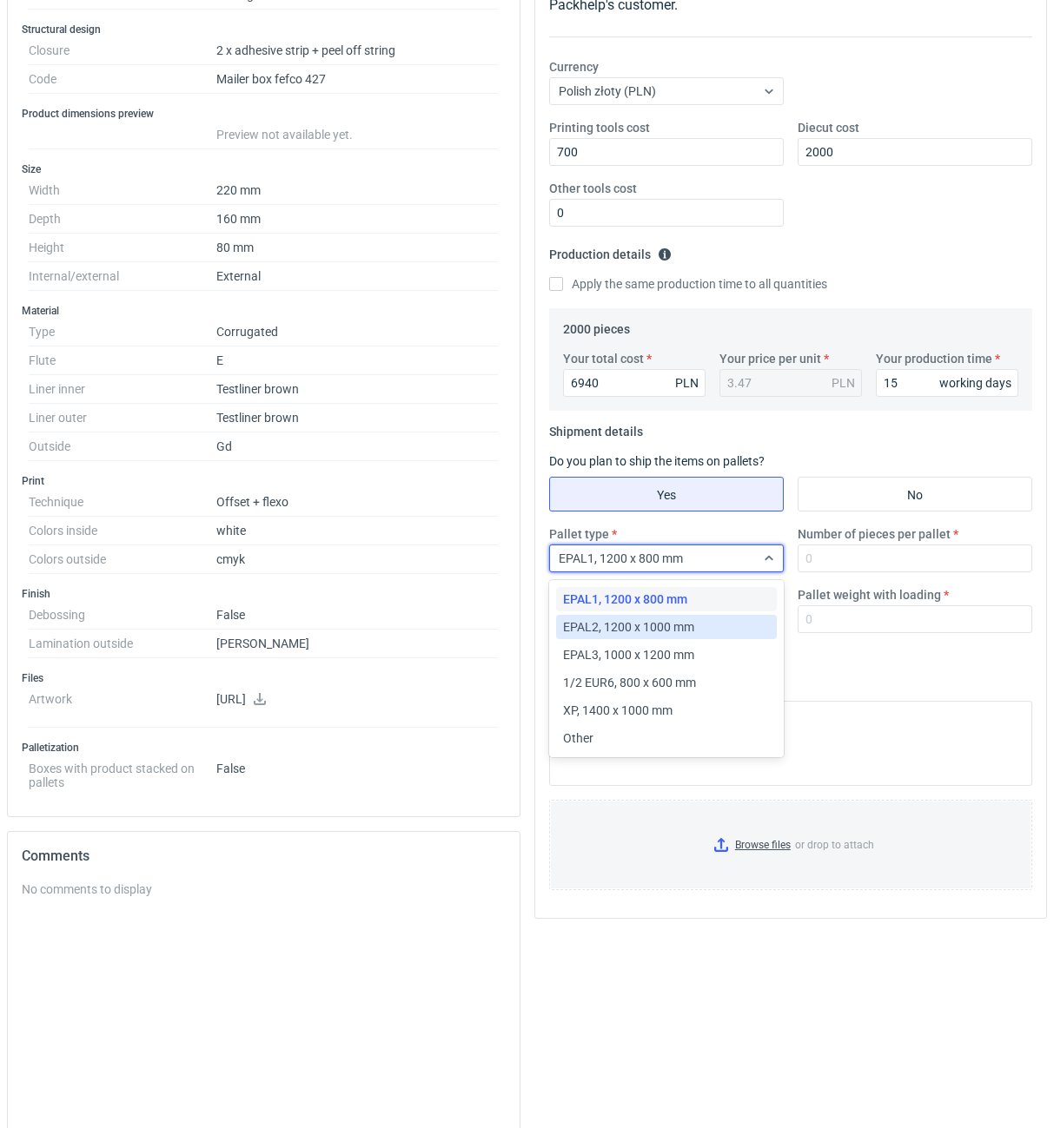
click at [729, 625] on div "EPAL2, 1200 x 1000 mm" at bounding box center [666, 627] width 207 height 17
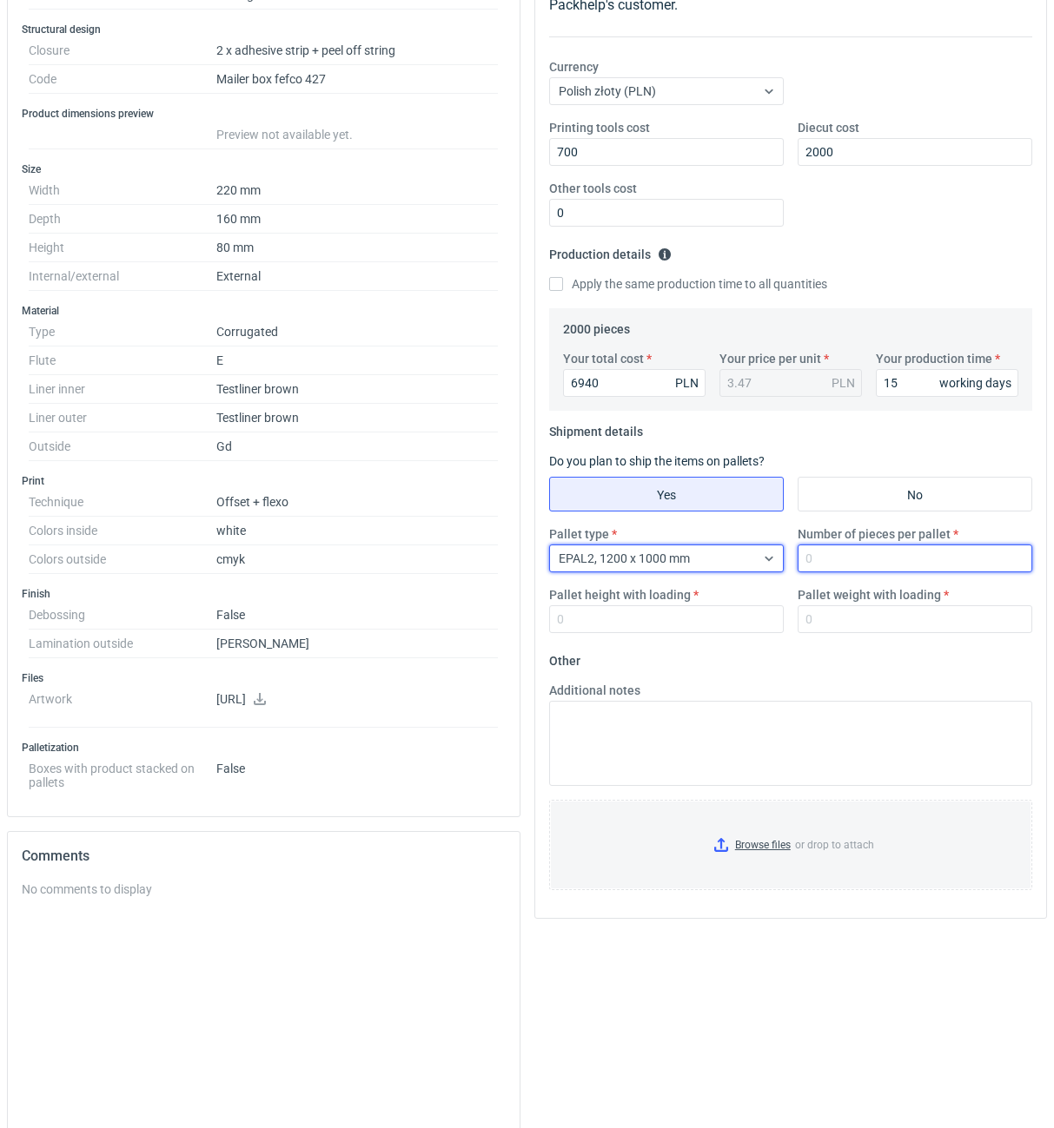
click at [866, 567] on input "Number of pieces per pallet" at bounding box center [914, 559] width 235 height 28
type input "3200"
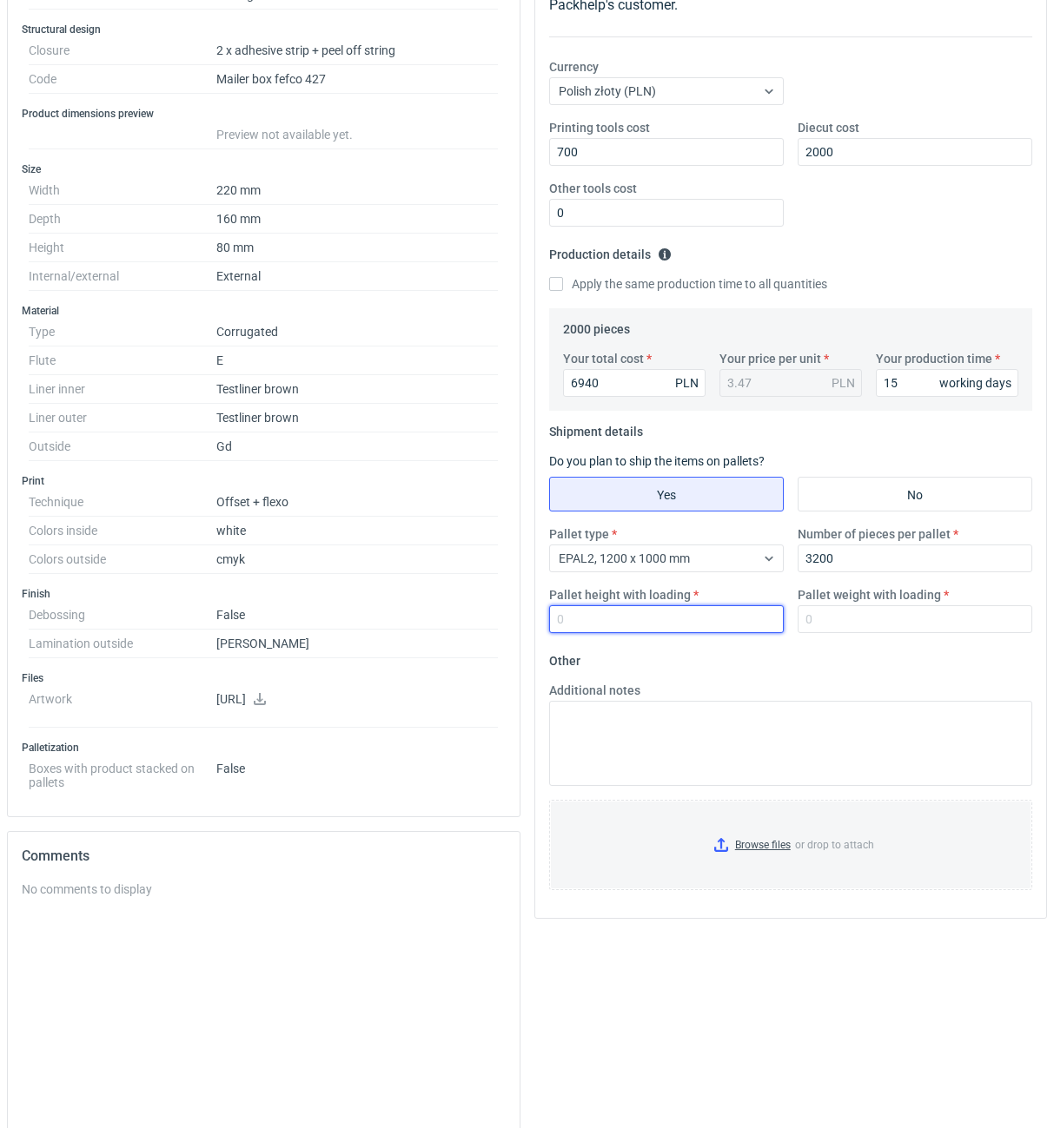
click at [706, 627] on input "Pallet height with loading" at bounding box center [666, 620] width 235 height 28
type input "1800"
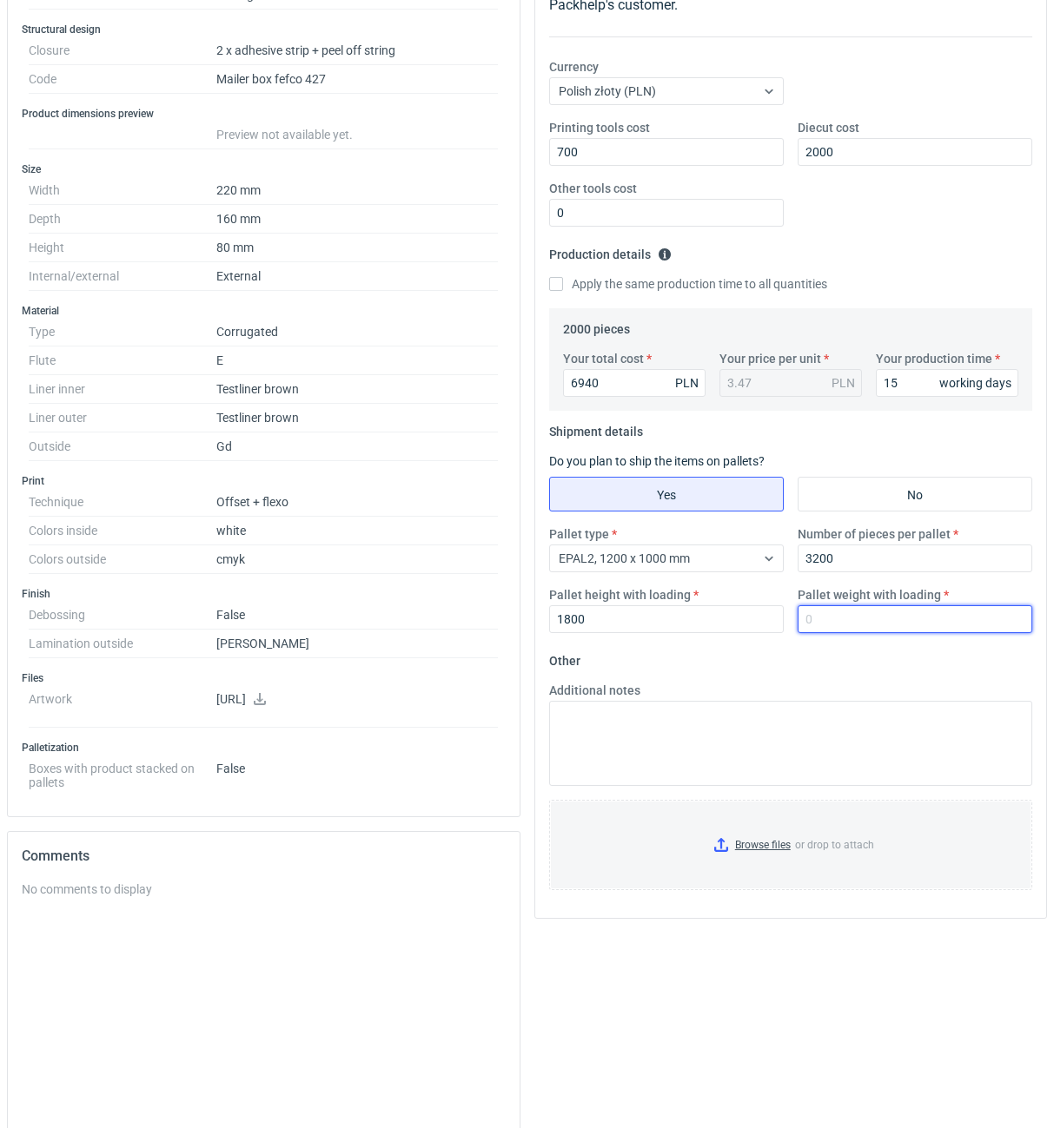
drag, startPoint x: 849, startPoint y: 624, endPoint x: 904, endPoint y: 732, distance: 122.0
click at [850, 624] on input "Pallet weight with loading" at bounding box center [914, 620] width 235 height 28
click at [996, 623] on input "Pallet weight with loading" at bounding box center [914, 620] width 235 height 28
type input "370"
click at [1015, 666] on fieldset "Other Additional notes Browse files or drop to attach" at bounding box center [791, 775] width 484 height 257
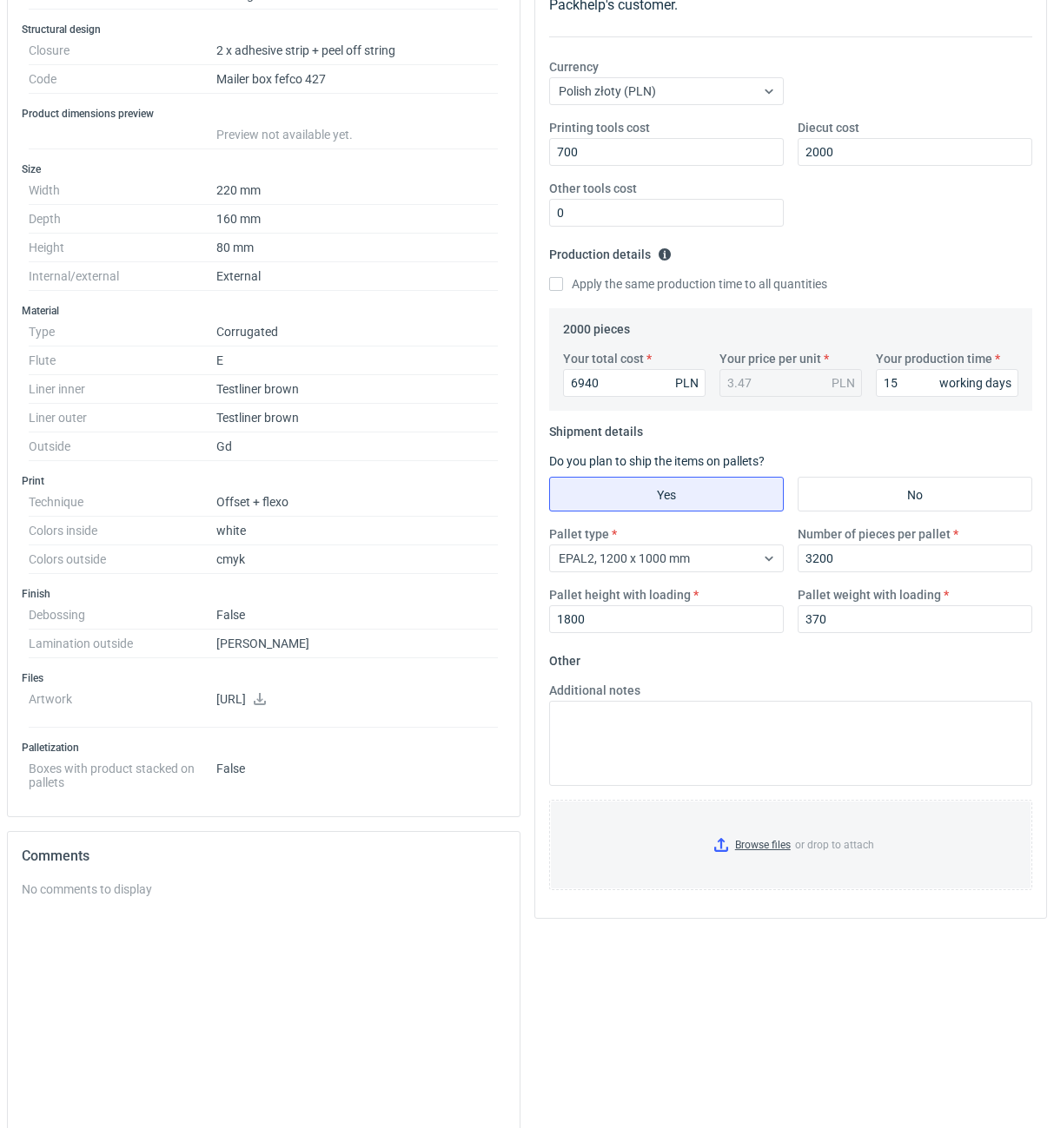
scroll to position [0, 0]
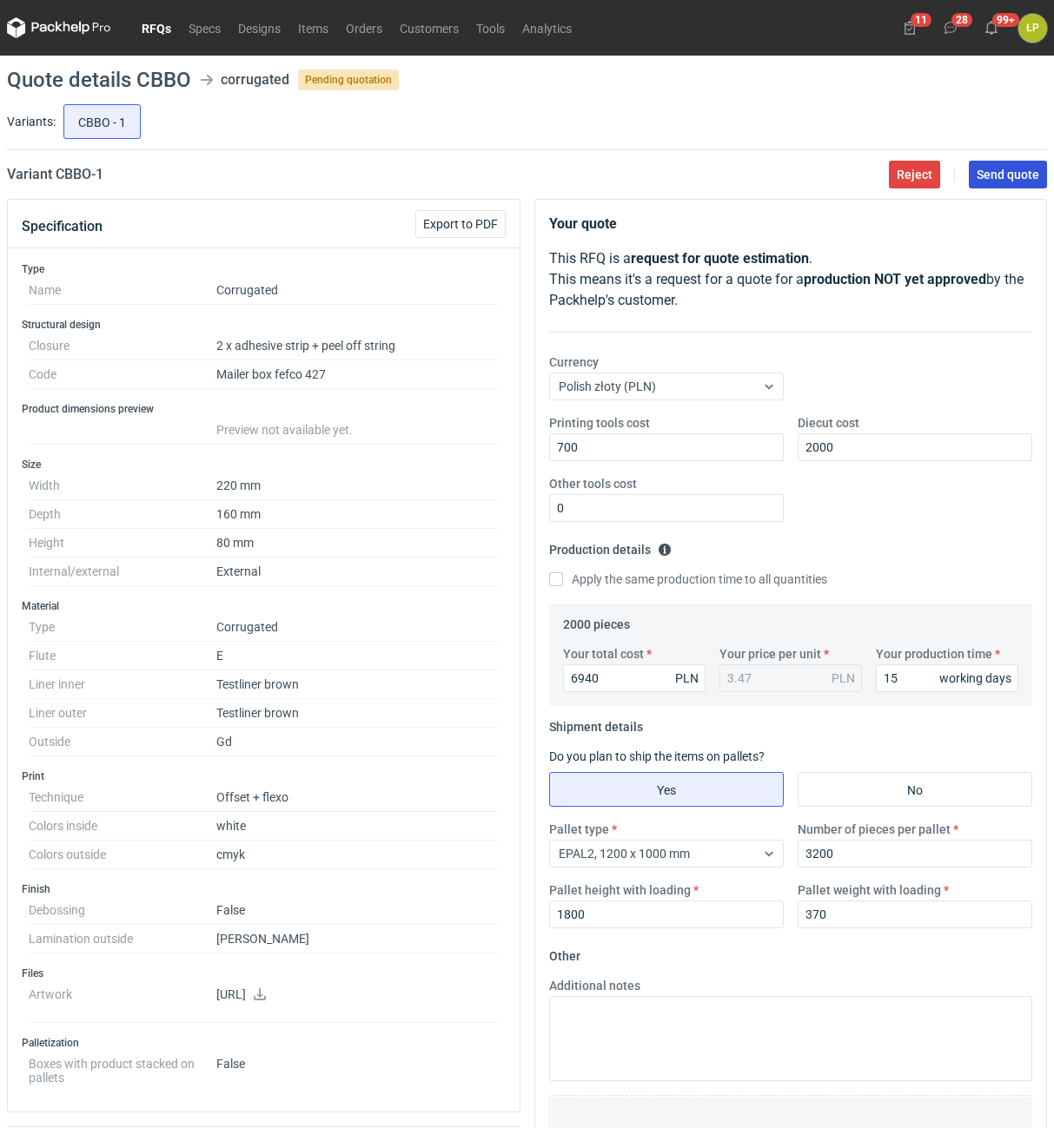
click at [1009, 172] on span "Send quote" at bounding box center [1007, 175] width 63 height 12
